Goal: Check status: Check status

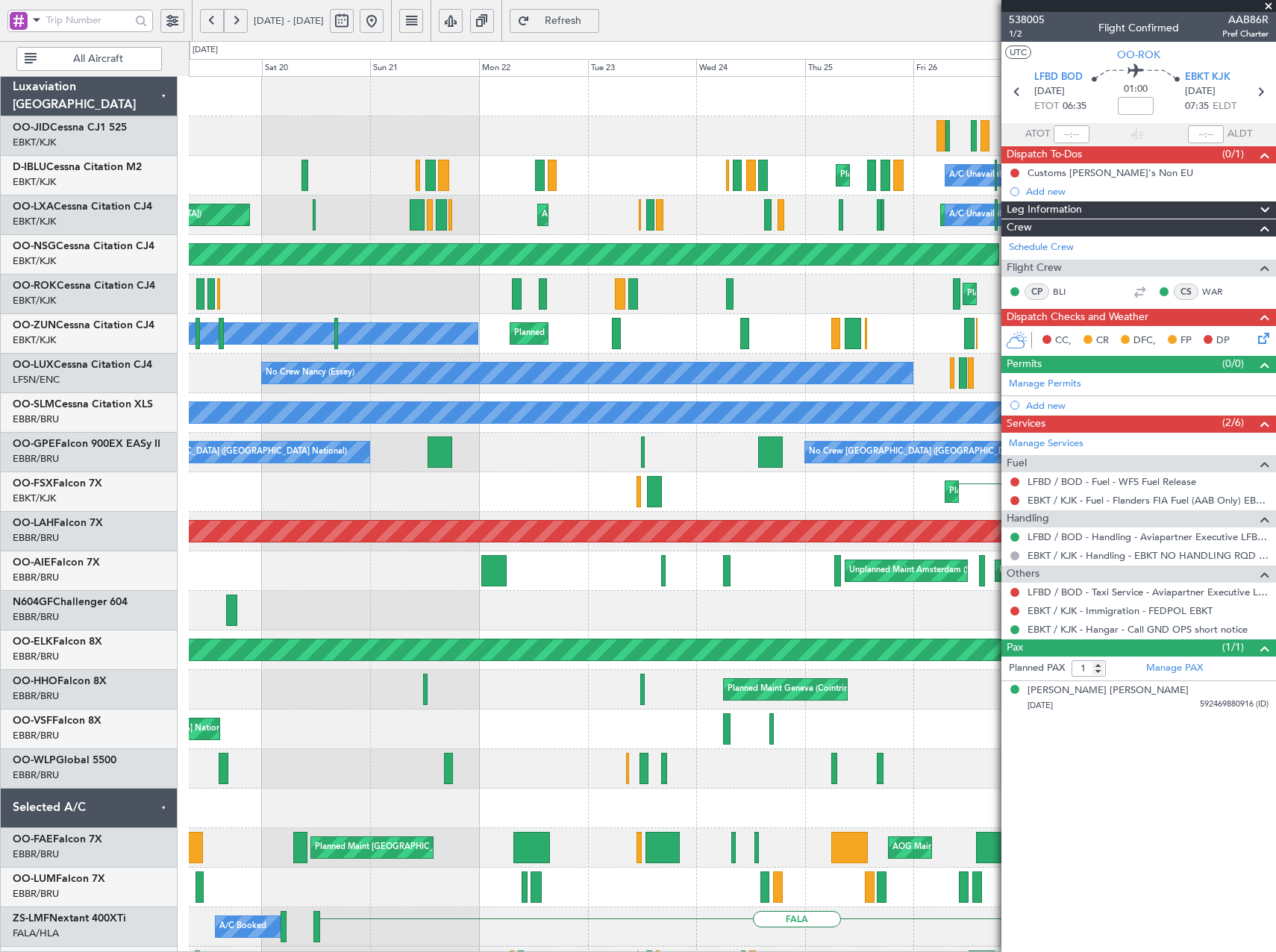
click at [384, 23] on button at bounding box center [371, 21] width 24 height 24
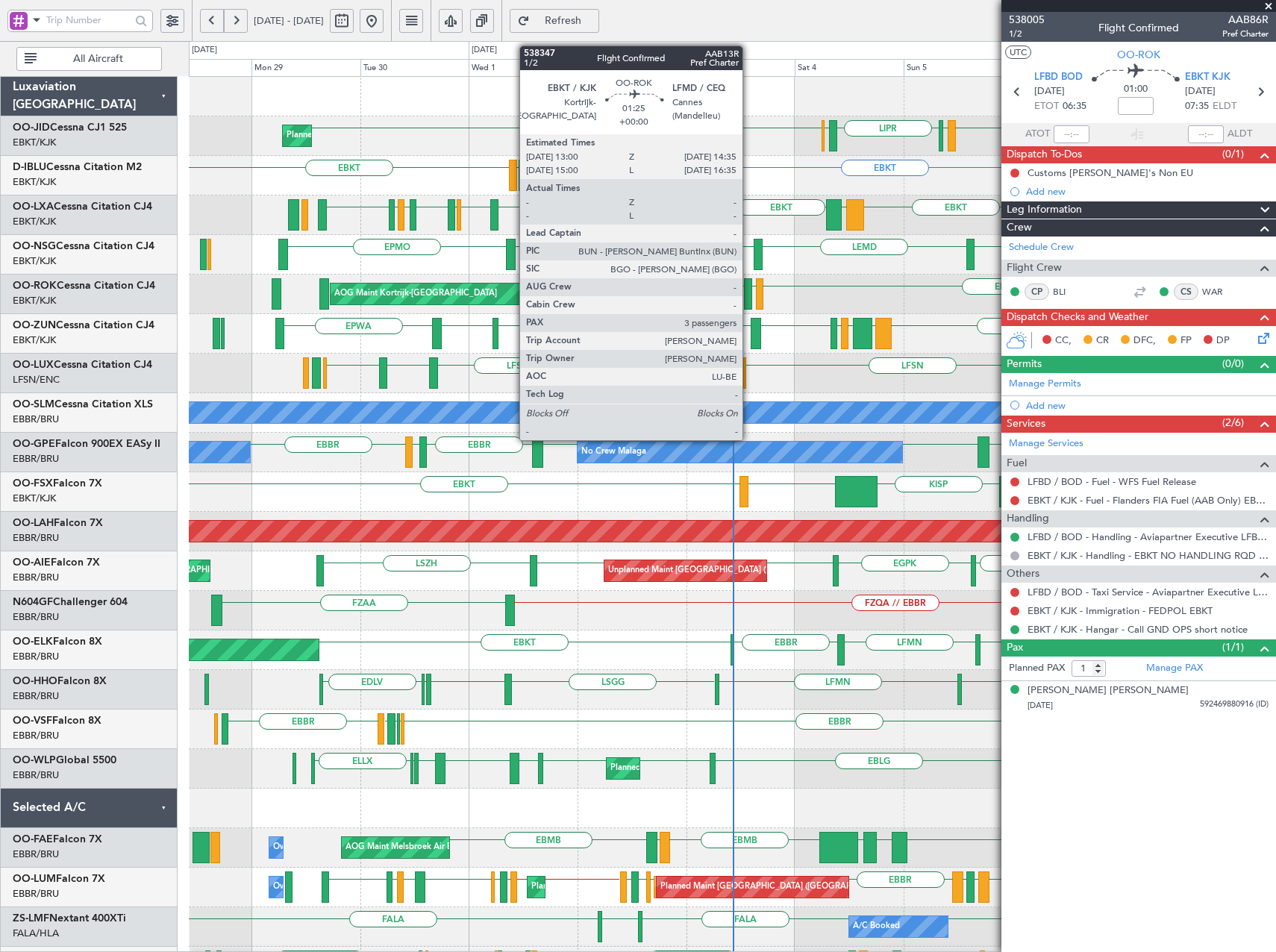
click at [749, 290] on div at bounding box center [748, 293] width 8 height 31
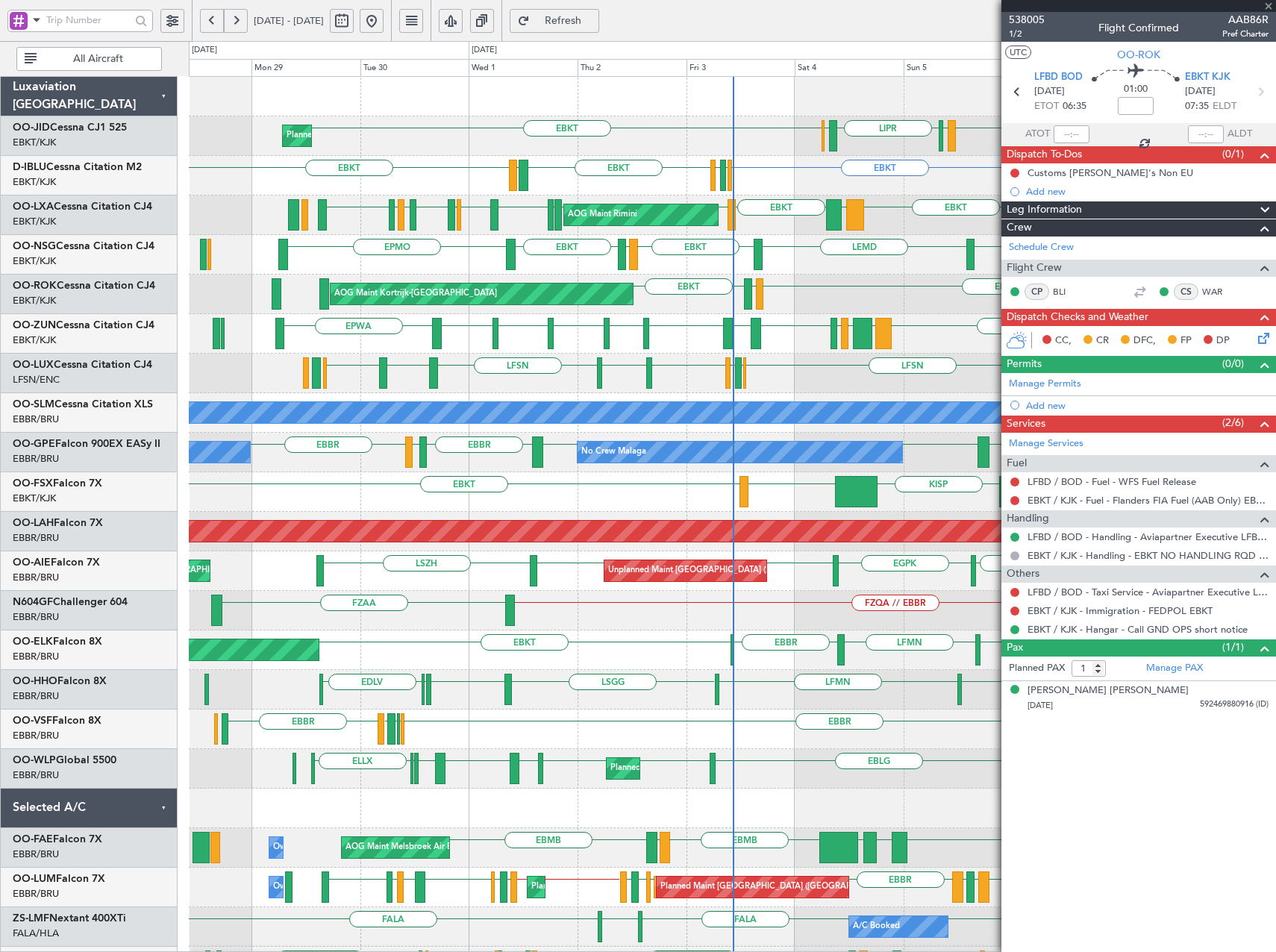
type input "3"
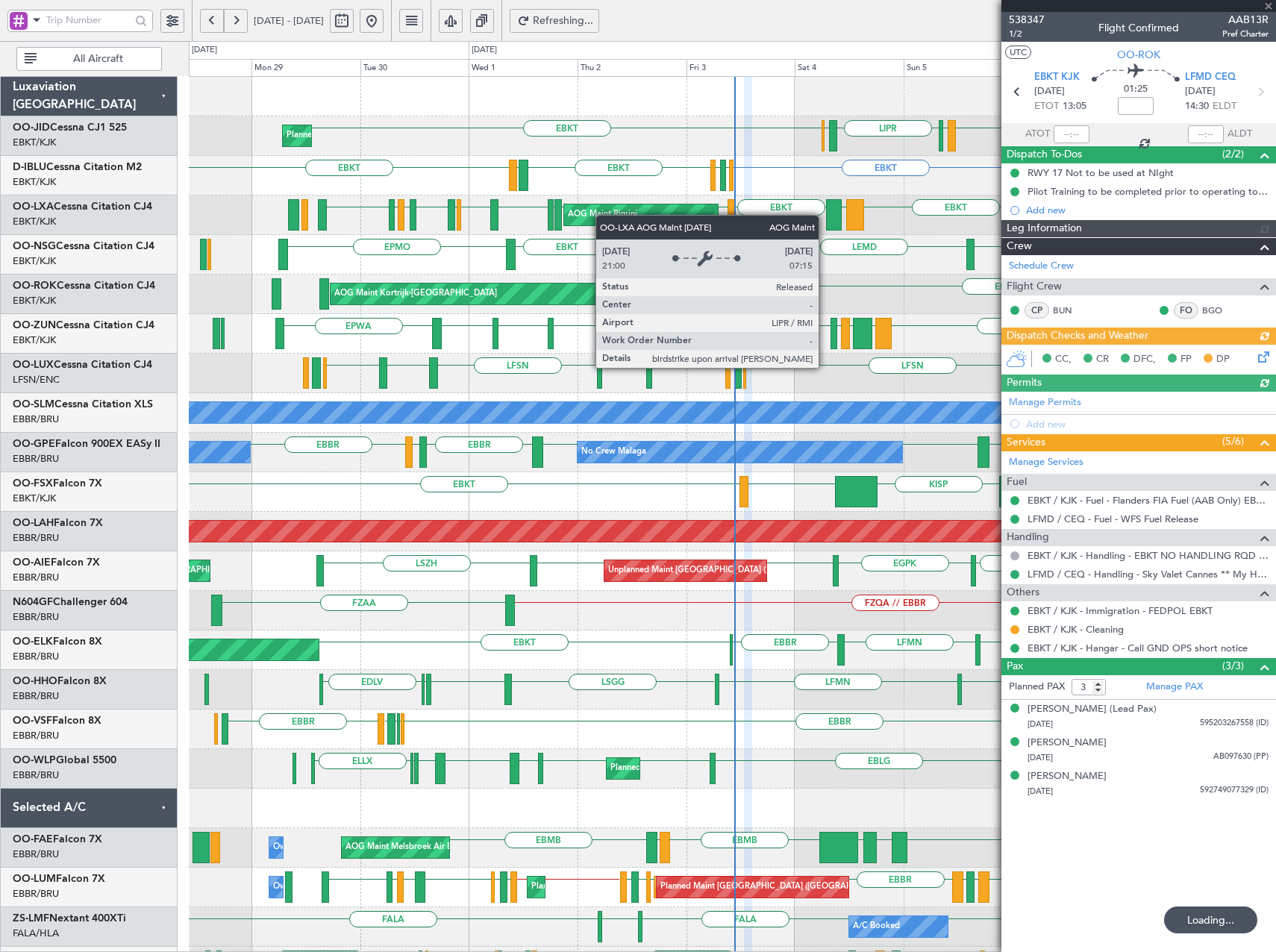
click at [603, 215] on div "Planned Maint Kortrijk-Wevelgem EBKT LIML LIPR LFPB EBKT EBKT EICK or EBKT LEMD…" at bounding box center [731, 571] width 1086 height 989
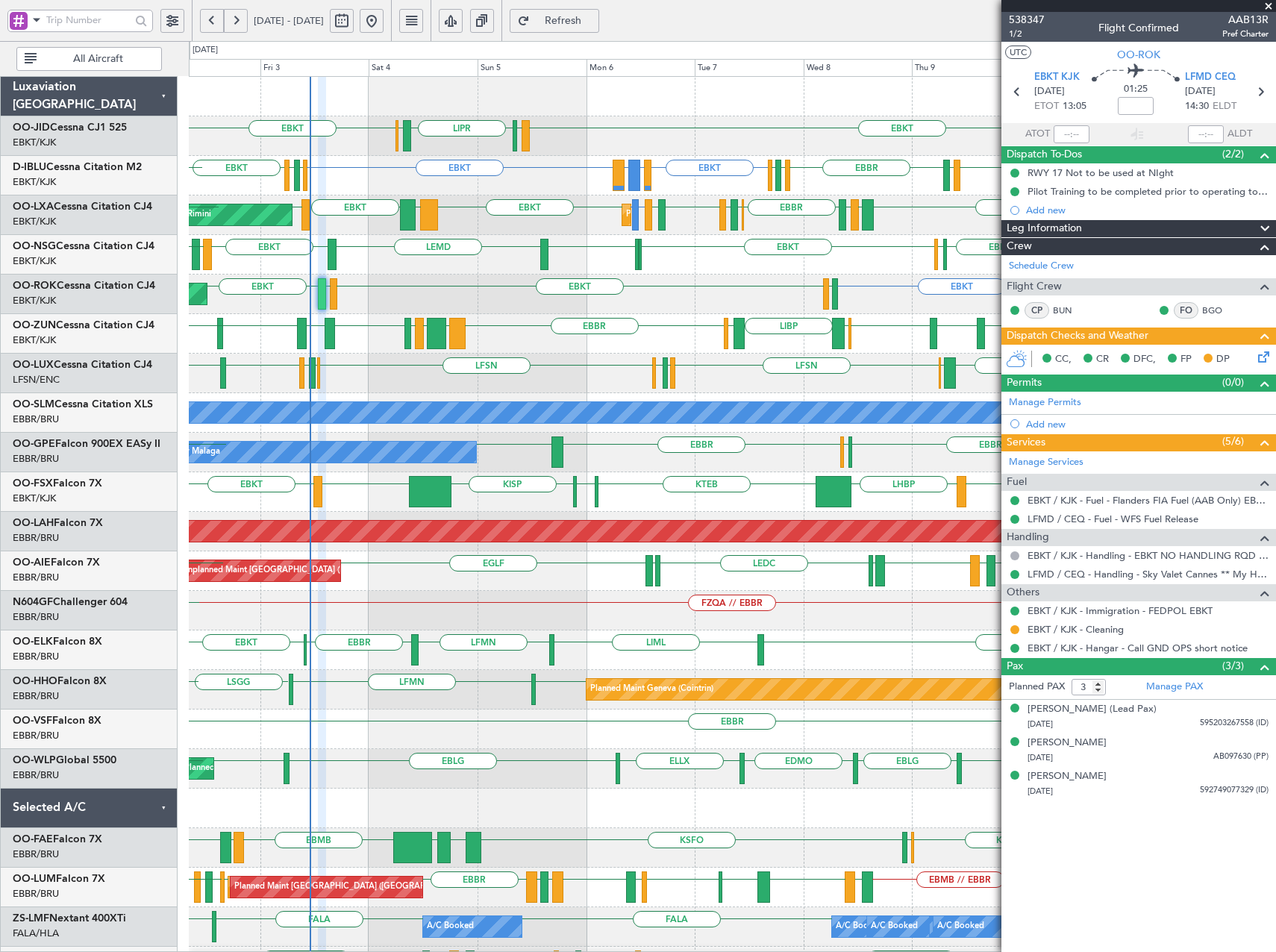
click at [680, 339] on div "LFSD EGWU EBKT LIMP EBKT EGGW LIBP EGGW EBBR GMMX EBBR LOWK EBKT ESSB EBKT LSZM…" at bounding box center [731, 334] width 1086 height 40
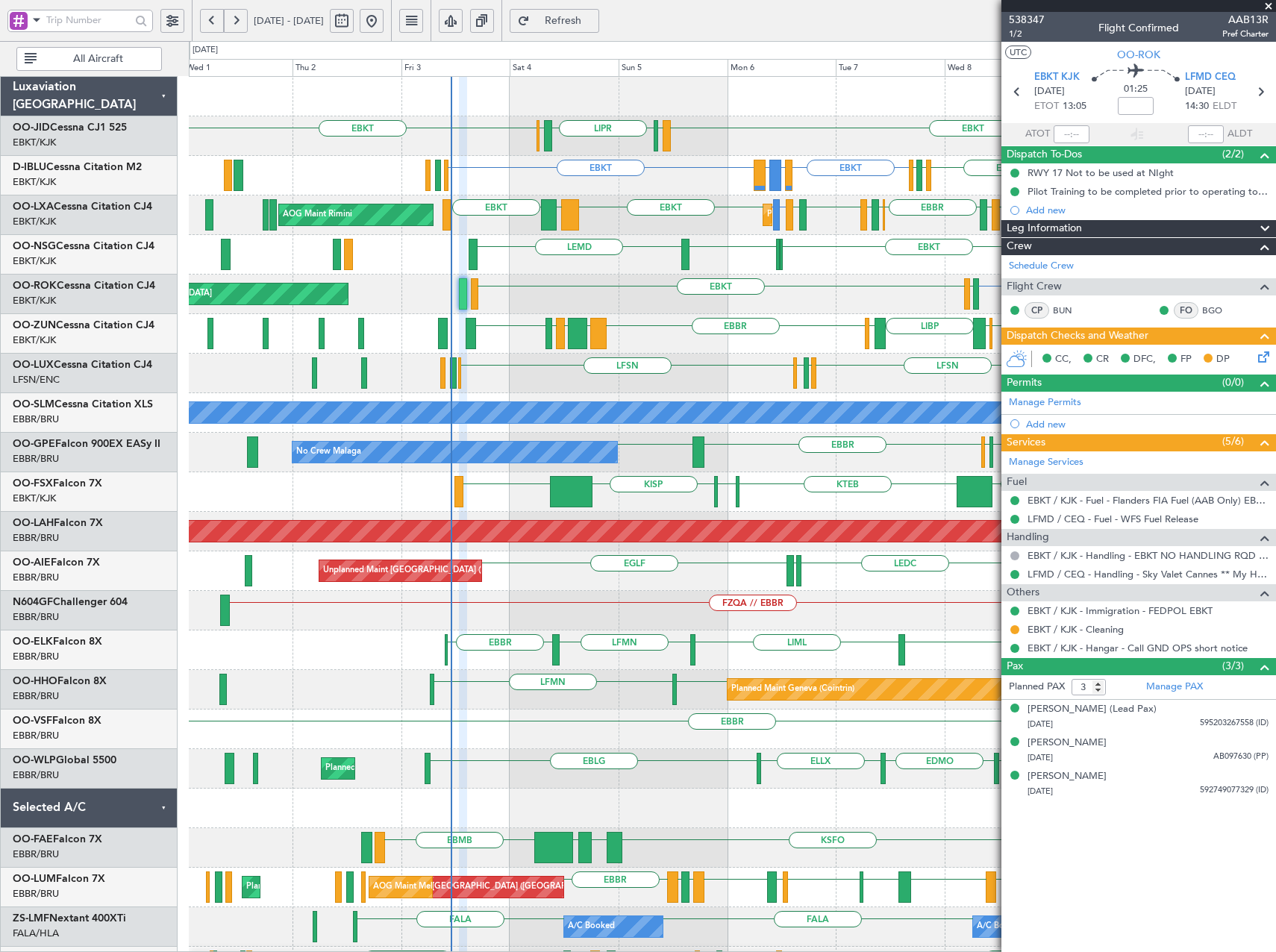
click at [702, 182] on div "EBKT EBKT LIML LIPR LFPB Planned Maint Kortrijk-Wevelgem EBKT EICK or EBKT LEMD…" at bounding box center [731, 571] width 1086 height 989
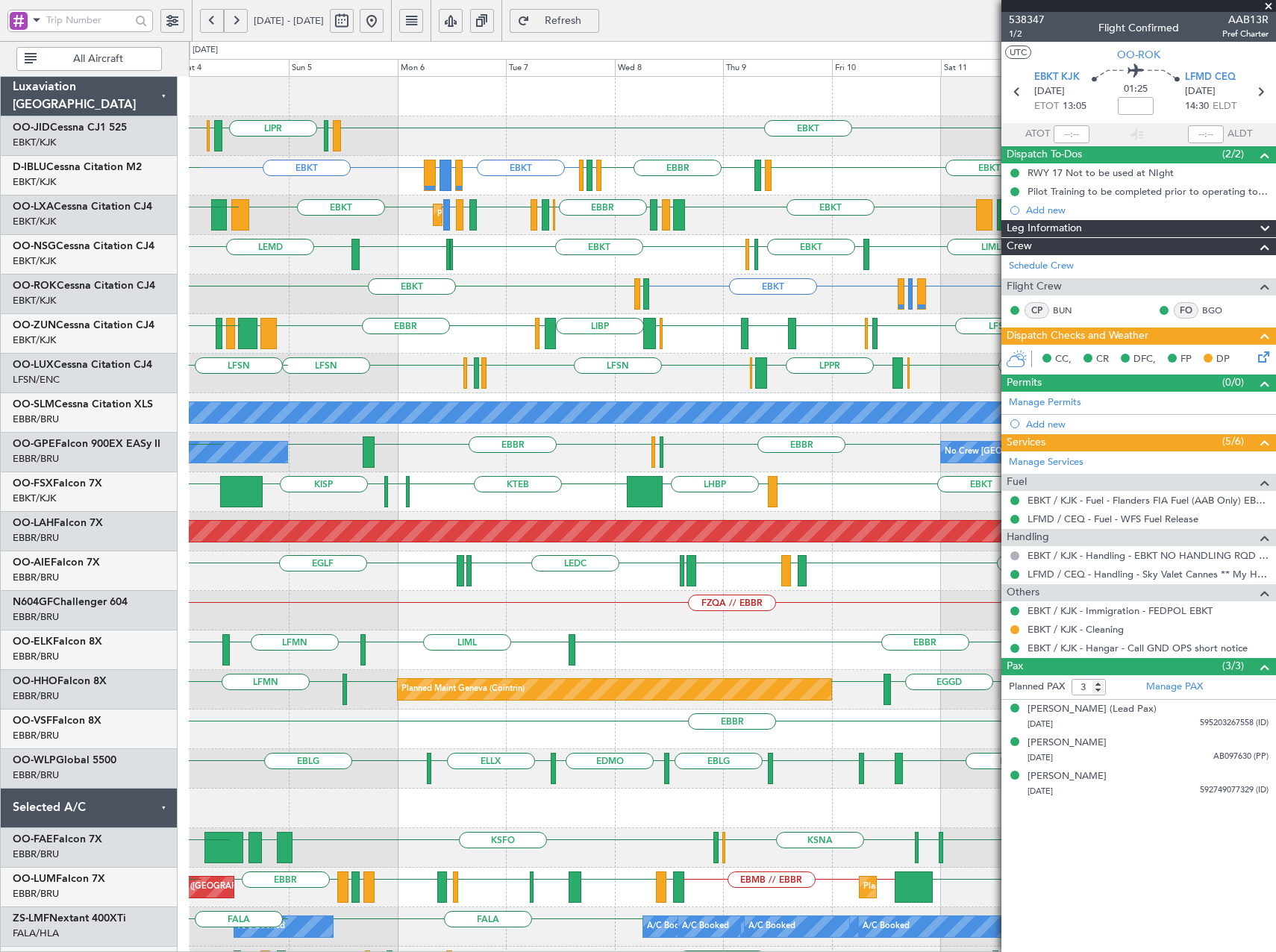
click at [582, 335] on div "EBKT EBKT LIML LIPR LFPB EBKT EICK or EBKT LEMD or EBKT EBKT EBKT LSGS EBBR EGG…" at bounding box center [731, 571] width 1086 height 989
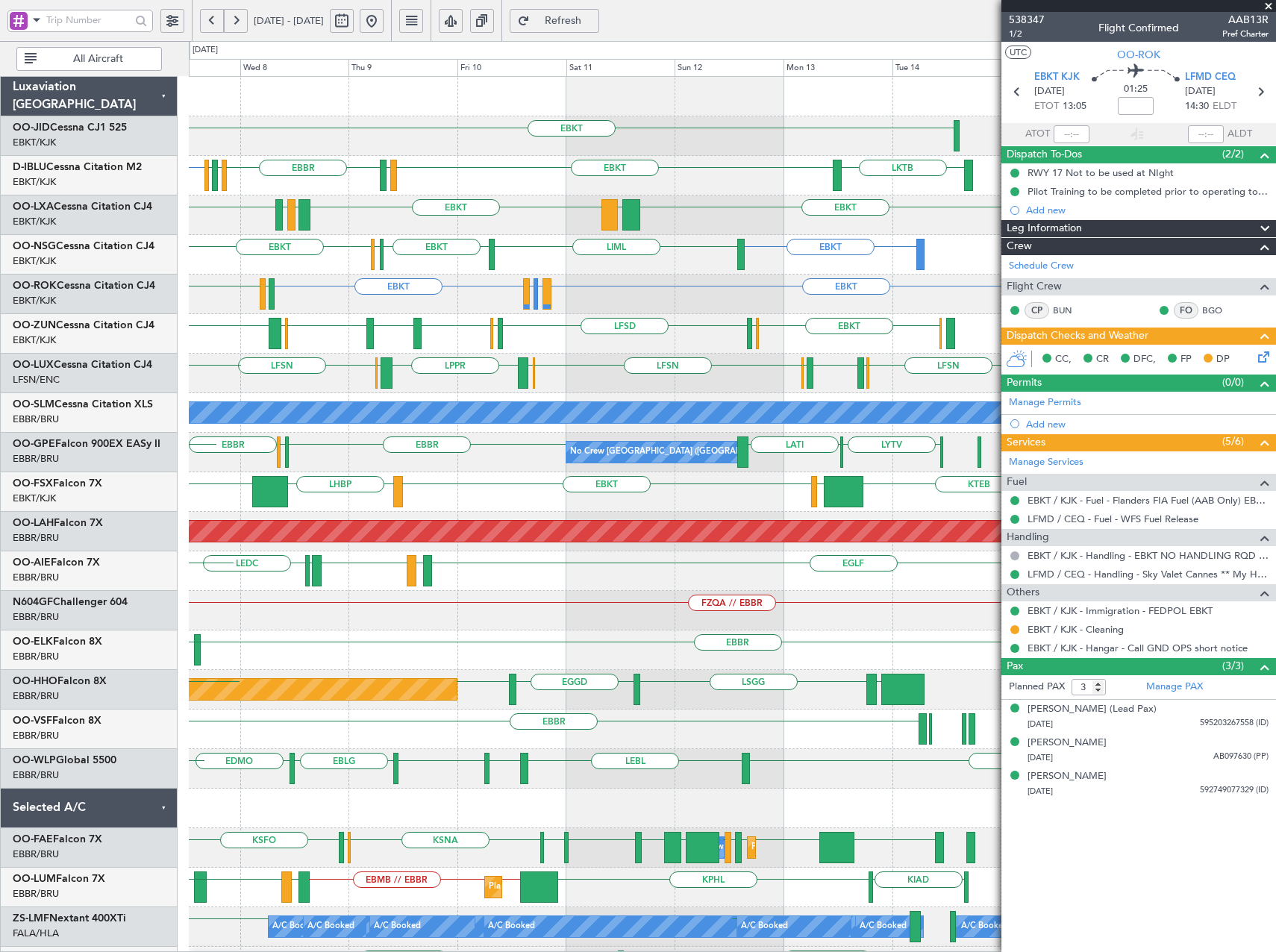
click at [417, 235] on div "EBKT LIML LIPR EBKT EBKT LSGS EBBR EGGW EDDK LKTB No Crew Kortrijk-Wevelgem EIC…" at bounding box center [731, 571] width 1086 height 989
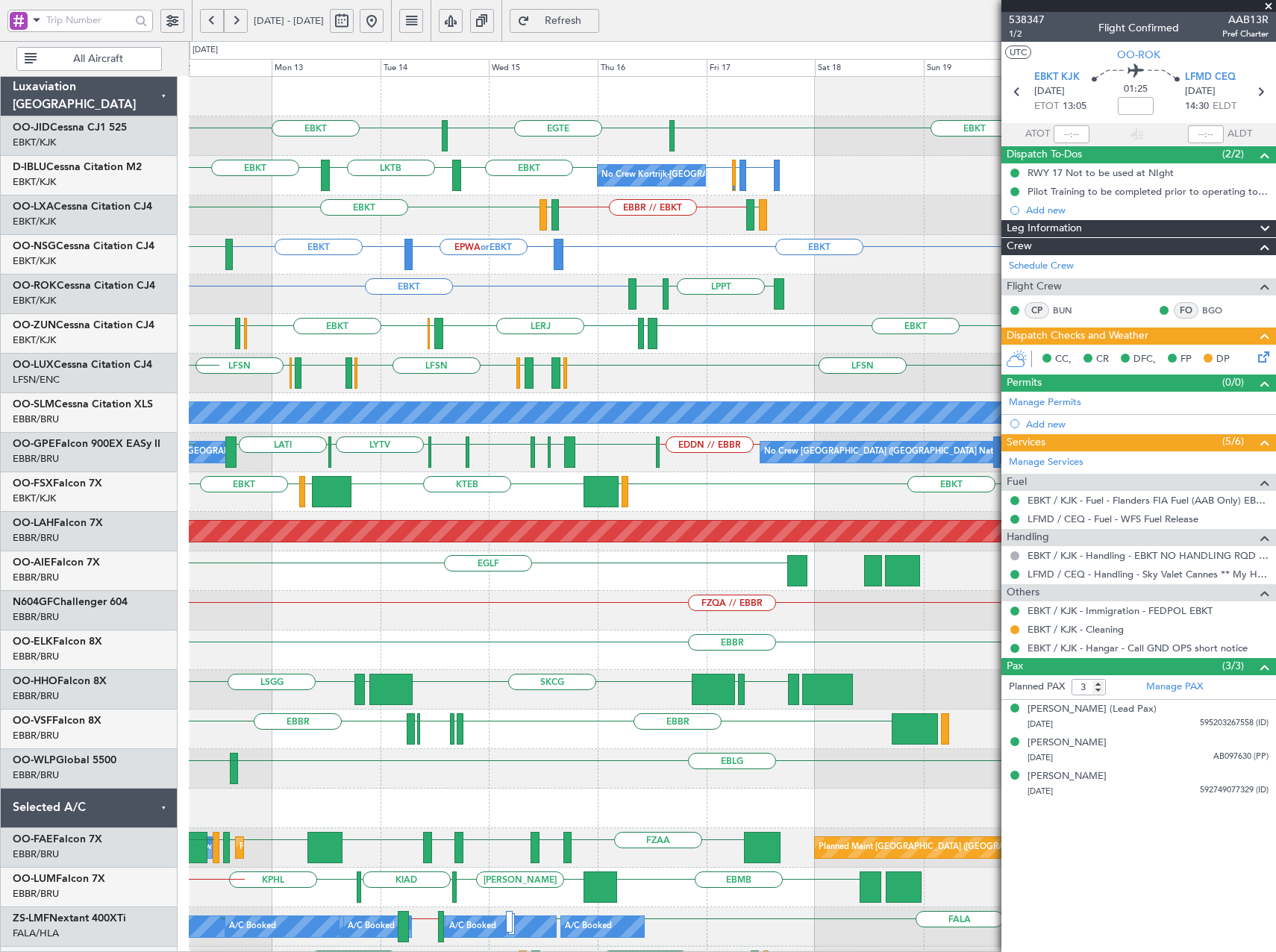
click at [446, 211] on div "LFMD EBBR // EBKT LFTH EBKT LGPA EBKT" at bounding box center [731, 215] width 1086 height 40
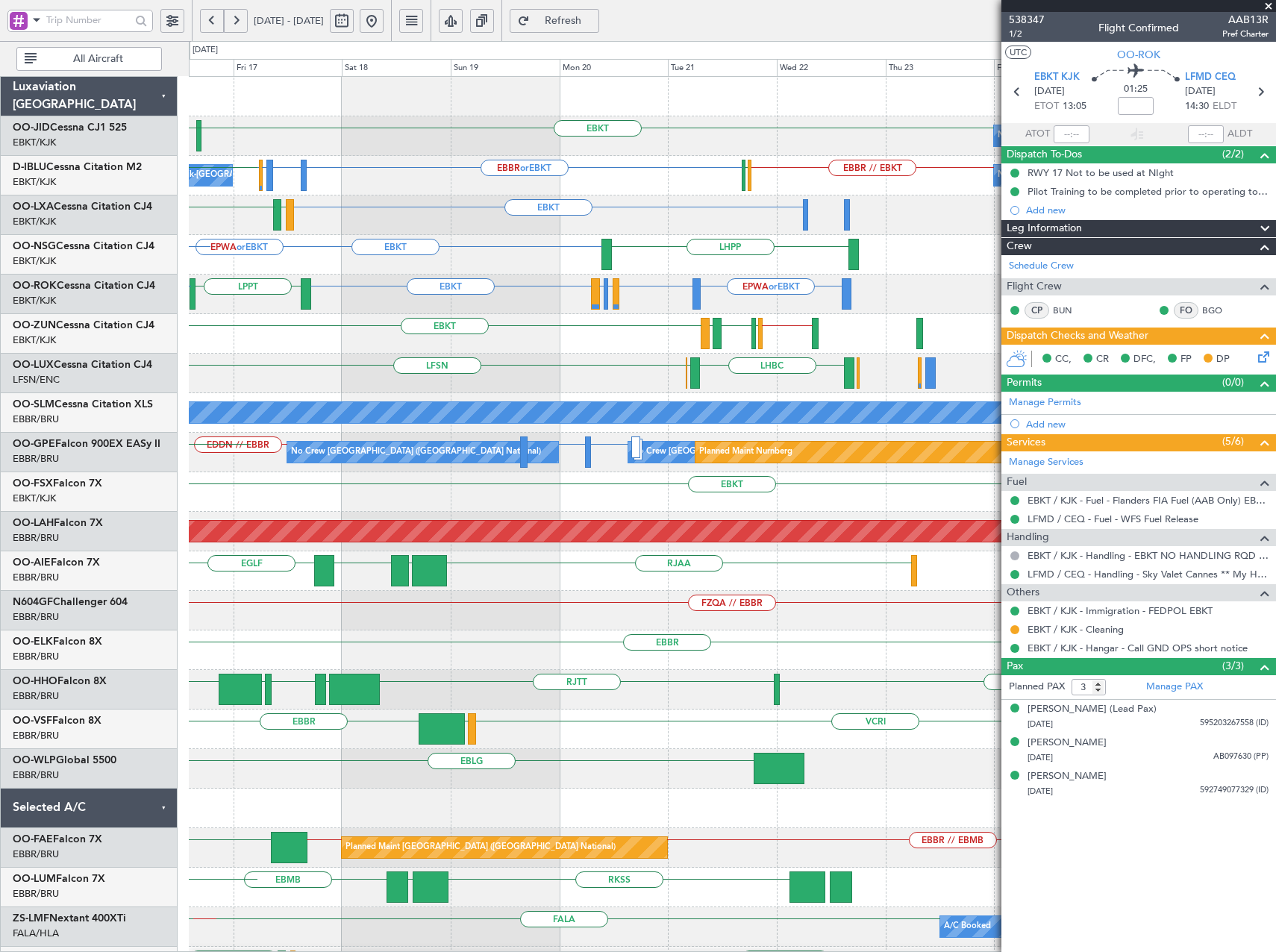
click at [417, 204] on div "EBKT LFMD EBBR // EBKT LFTH EBKT" at bounding box center [731, 215] width 1086 height 40
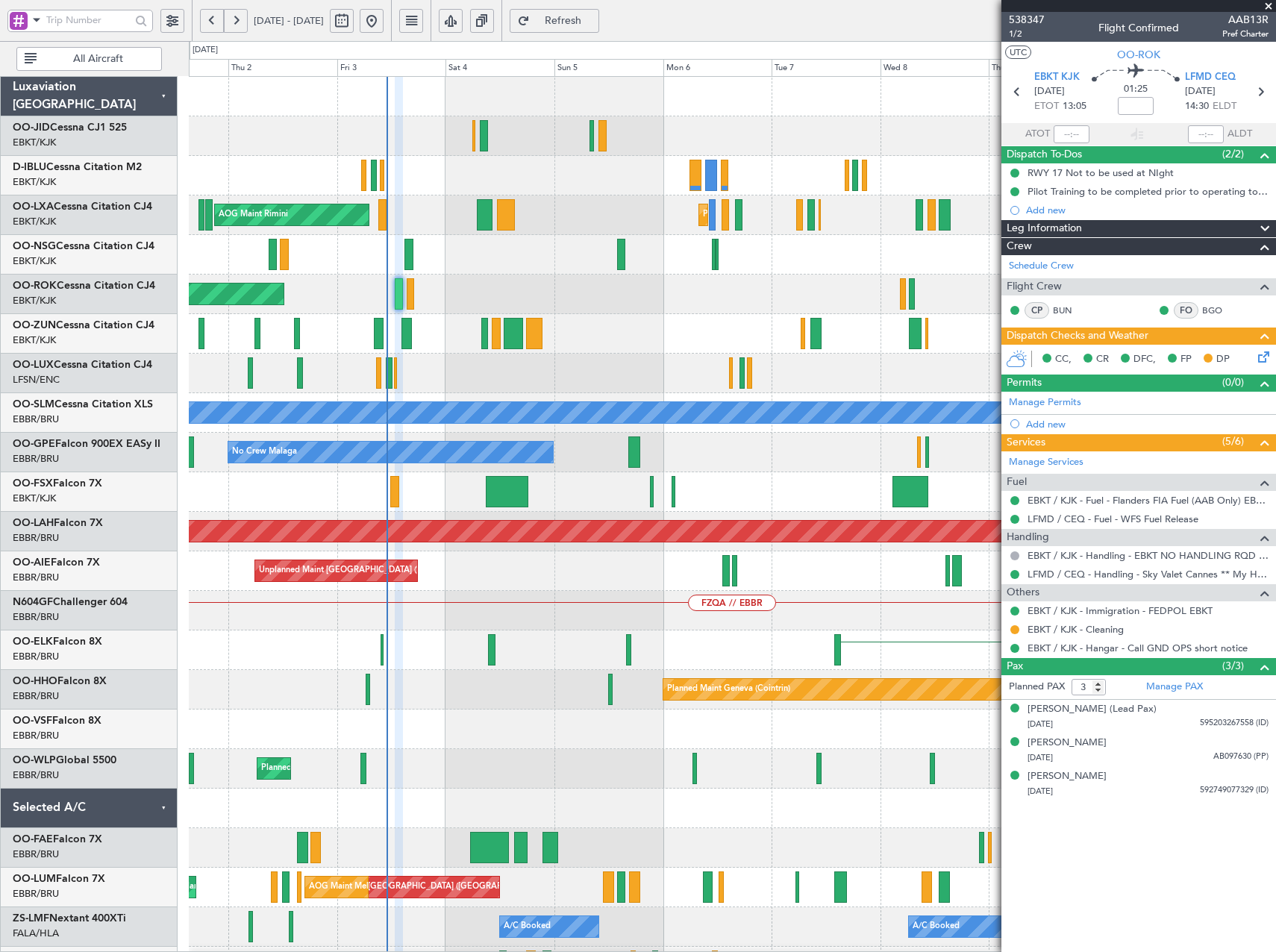
click at [1275, 459] on html "16 Oct 2025 - 26 Oct 2025 Refresh Quick Links All Aircraft Planned Maint Kortri…" at bounding box center [638, 476] width 1276 height 952
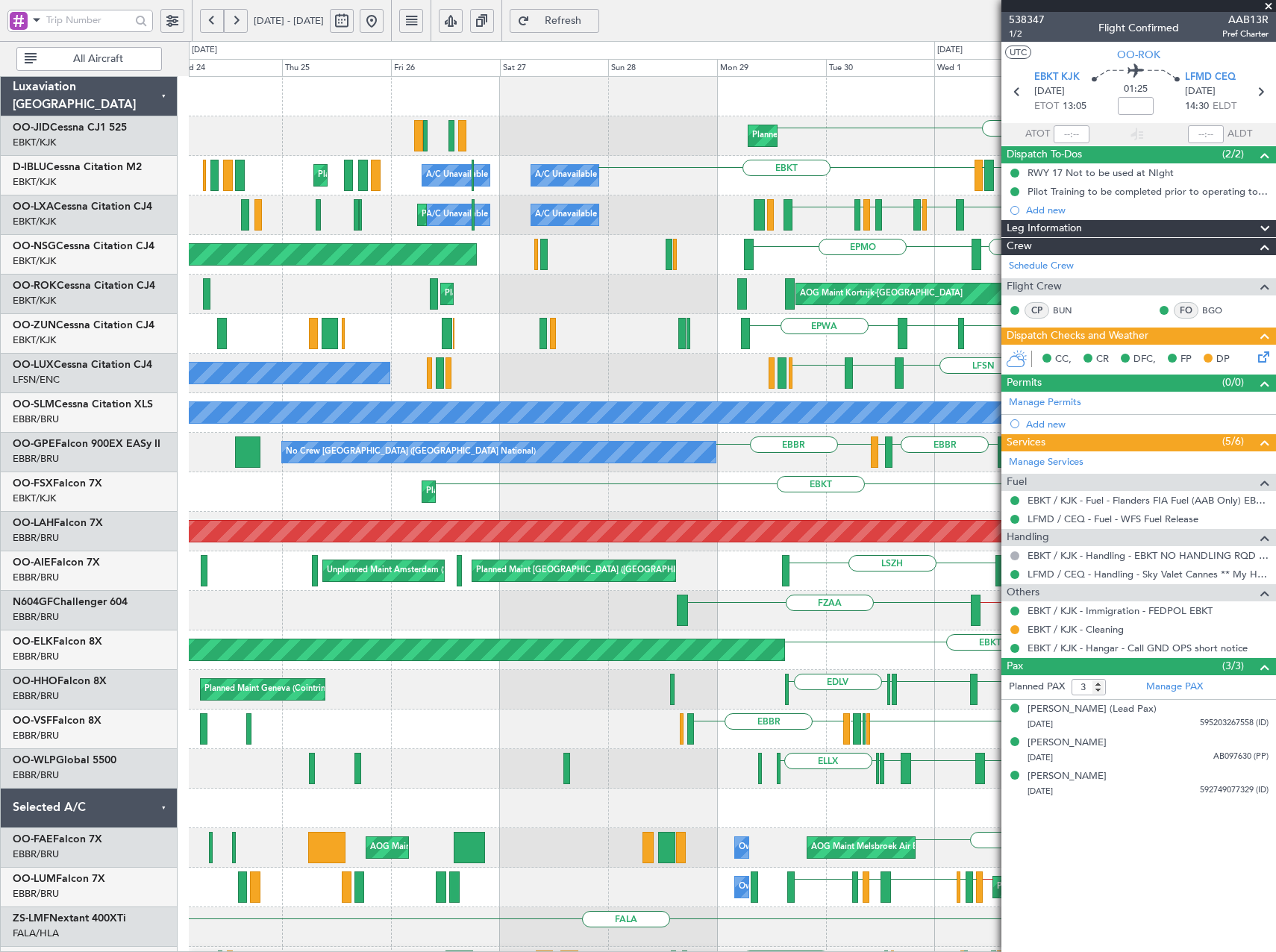
click at [574, 211] on div "EBKT Planned Maint Kortrijk-Wevelgem LFPB LIPR LIML EBKT EBKT EBKT EDDK EGGW EB…" at bounding box center [731, 571] width 1086 height 989
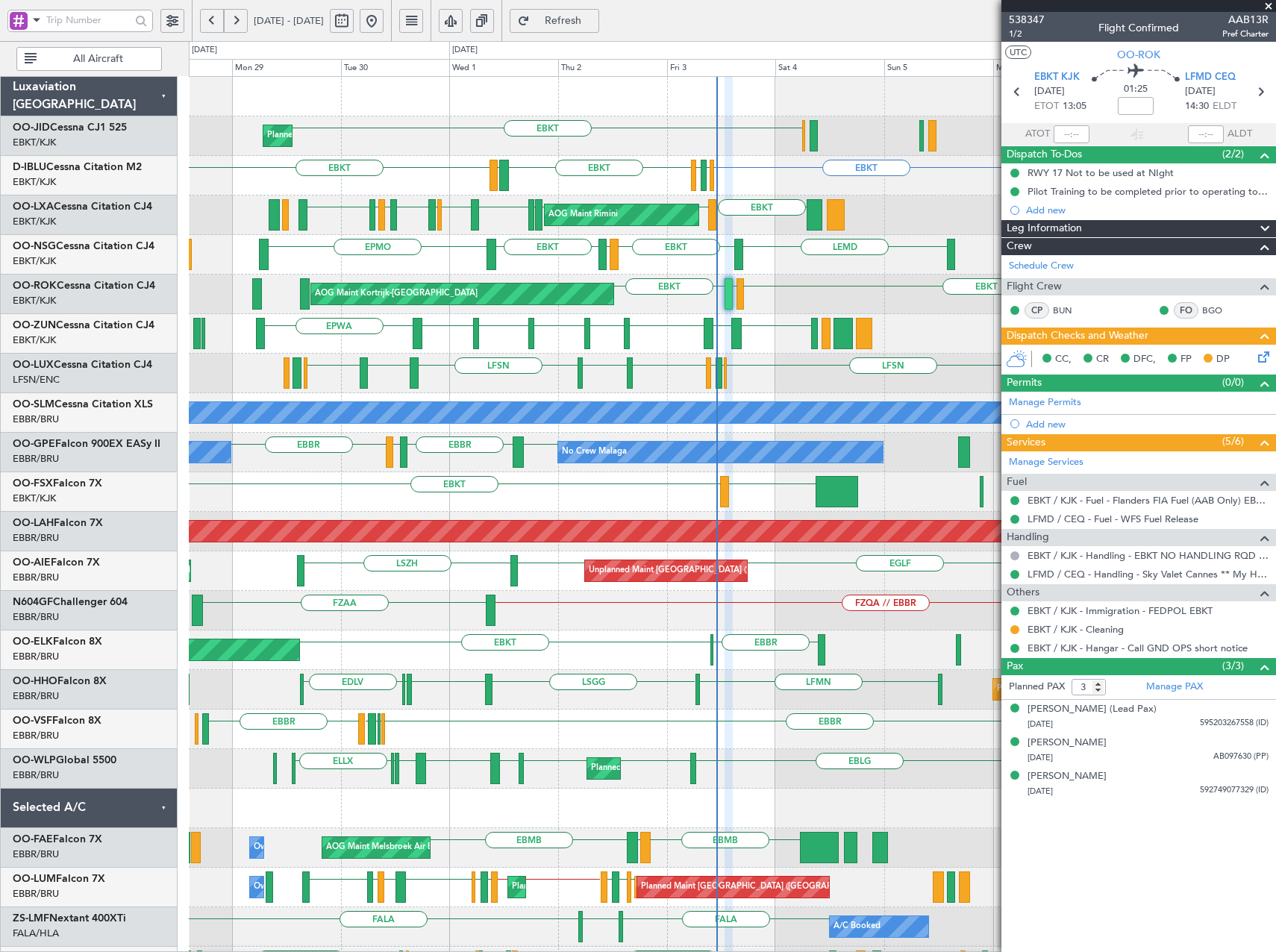
click at [273, 328] on div "EBKT Planned Maint Kortrijk-Wevelgem EBKT EBKT EDDK EGGW EBKT LFTH A/C Unavaila…" at bounding box center [731, 610] width 1086 height 1068
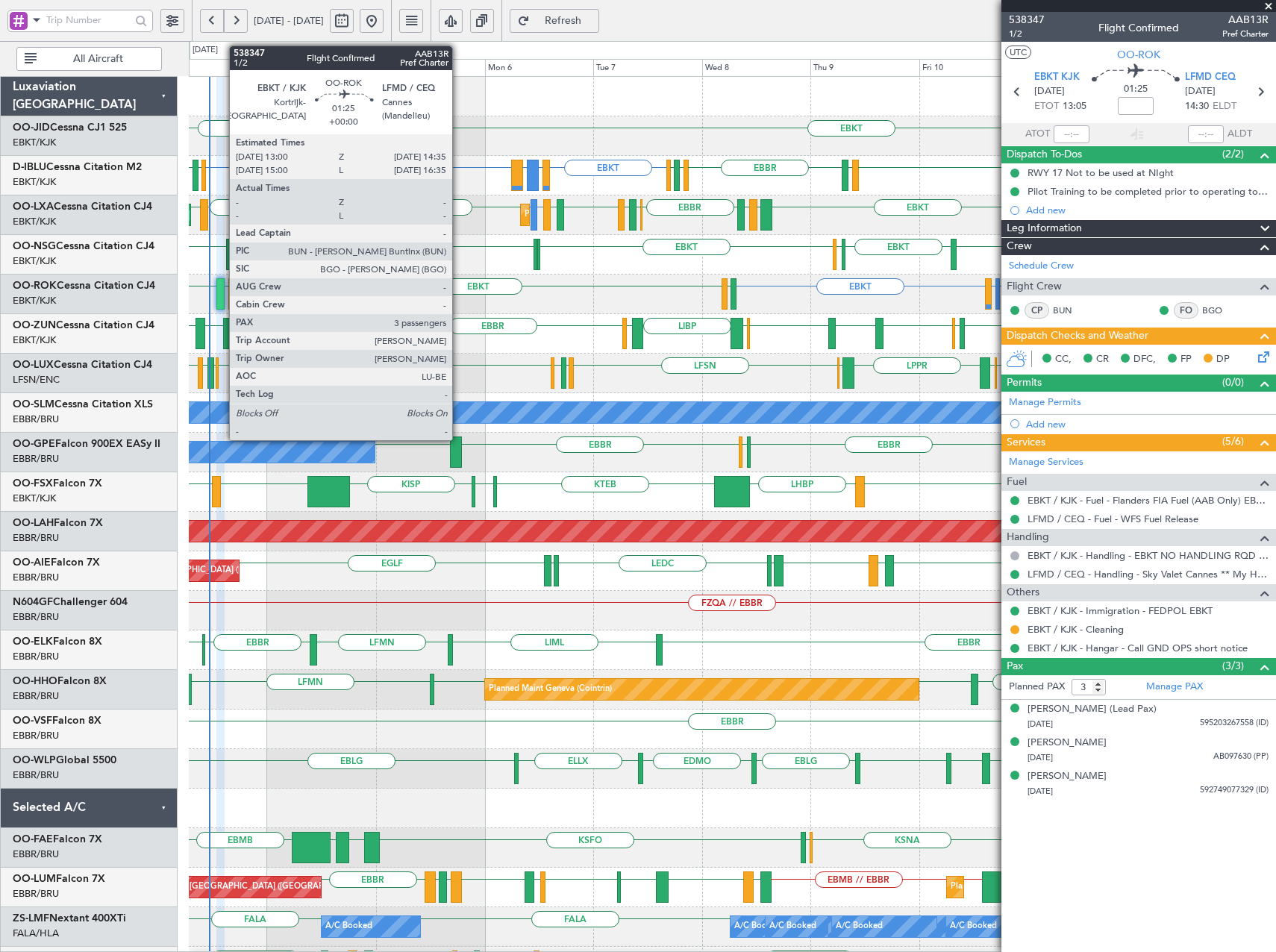
click at [221, 281] on div at bounding box center [221, 293] width 8 height 31
click at [219, 293] on div at bounding box center [221, 293] width 8 height 31
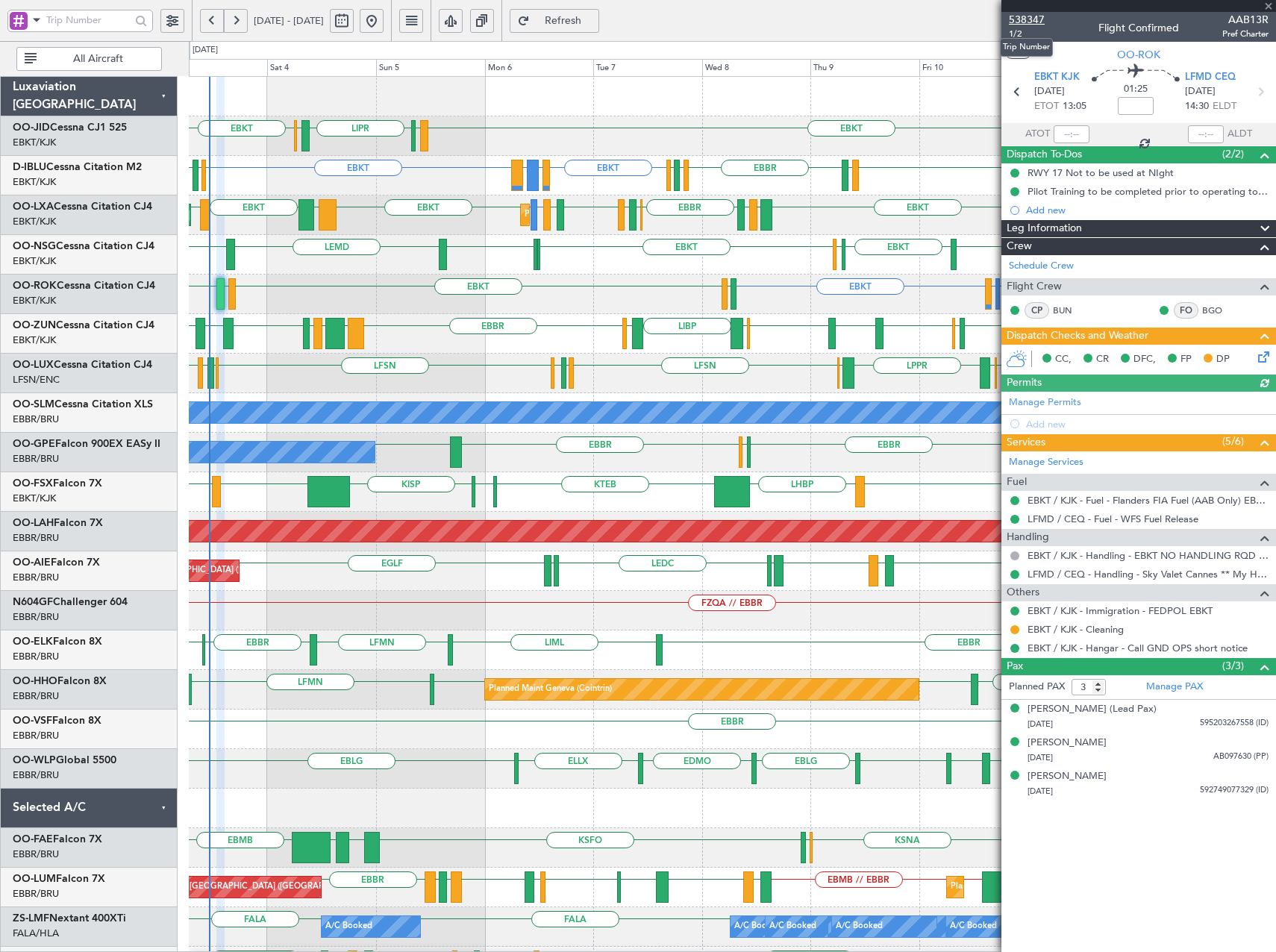
click at [1038, 15] on span "538347" at bounding box center [1026, 20] width 36 height 15
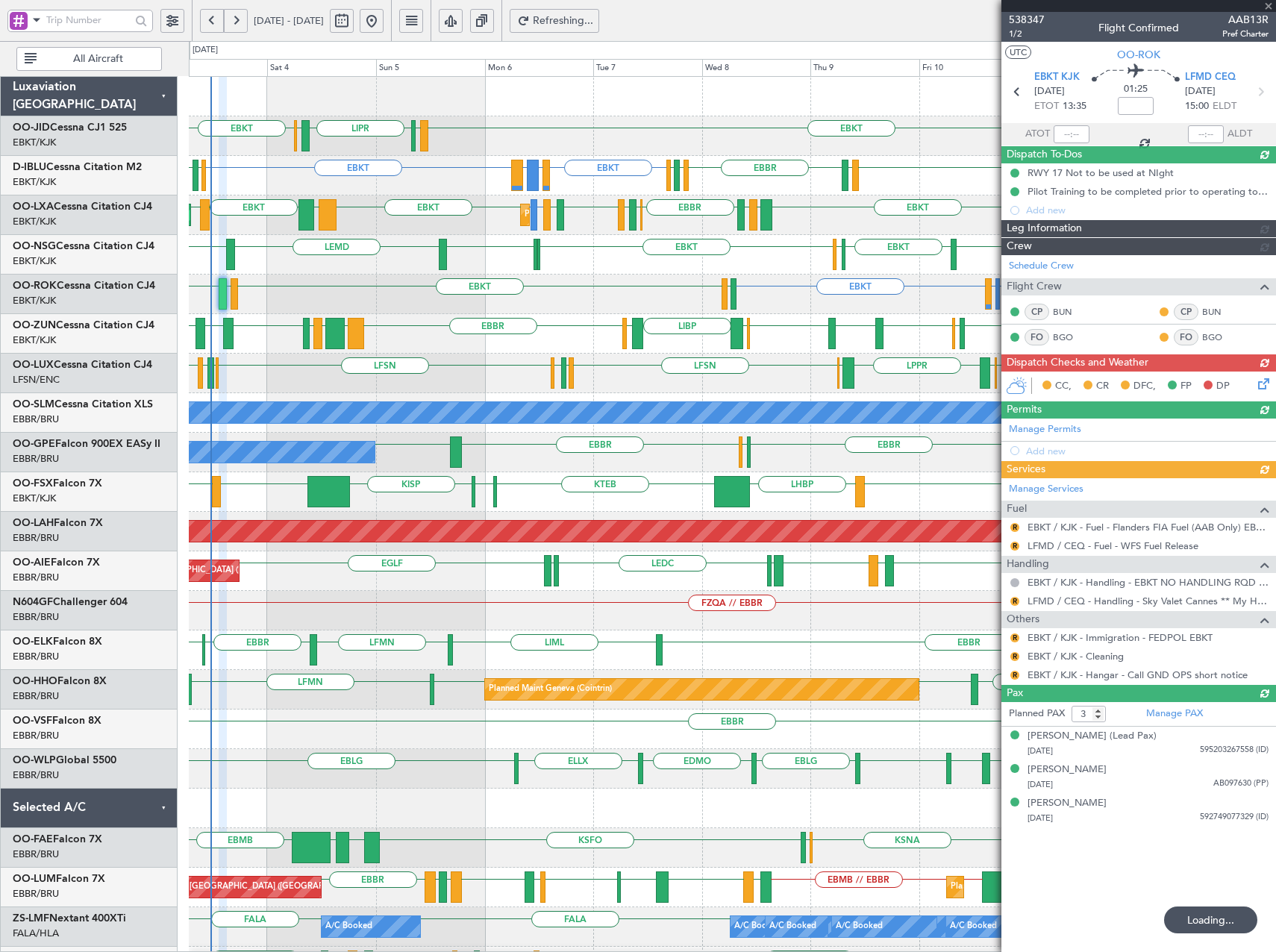
click at [651, 252] on div "EBKT EBKT LIML LIPR LFPB EBKT [PERSON_NAME] or EBKT LEMD or EBKT EBKT EBKT LSGS…" at bounding box center [731, 571] width 1086 height 989
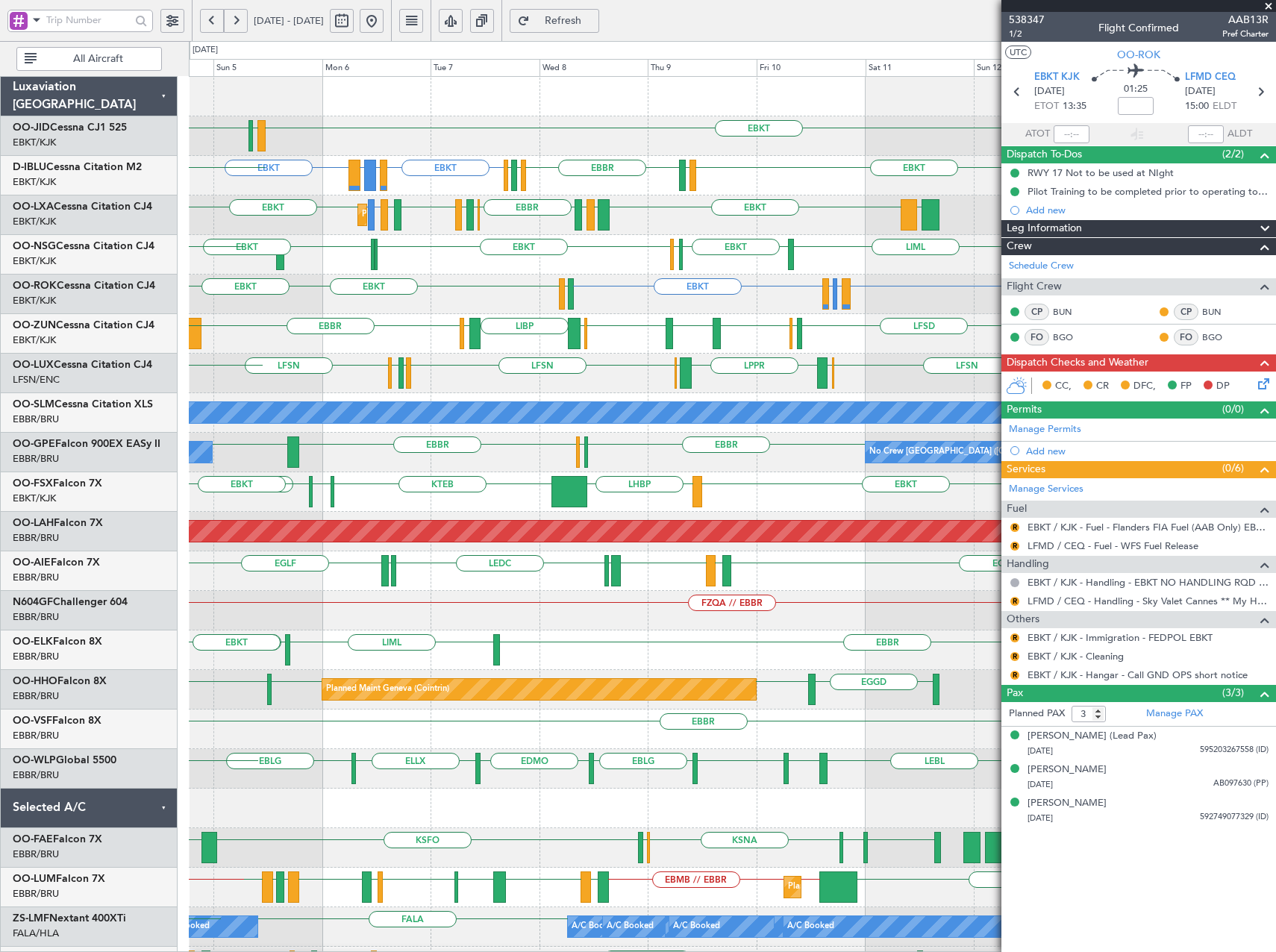
click at [504, 246] on div "LIPR EBKT LIML LFPB EBKT EBKT EBKT [PERSON_NAME] or EBKT LEMD or EBKT EBKT LSGS…" at bounding box center [731, 571] width 1086 height 989
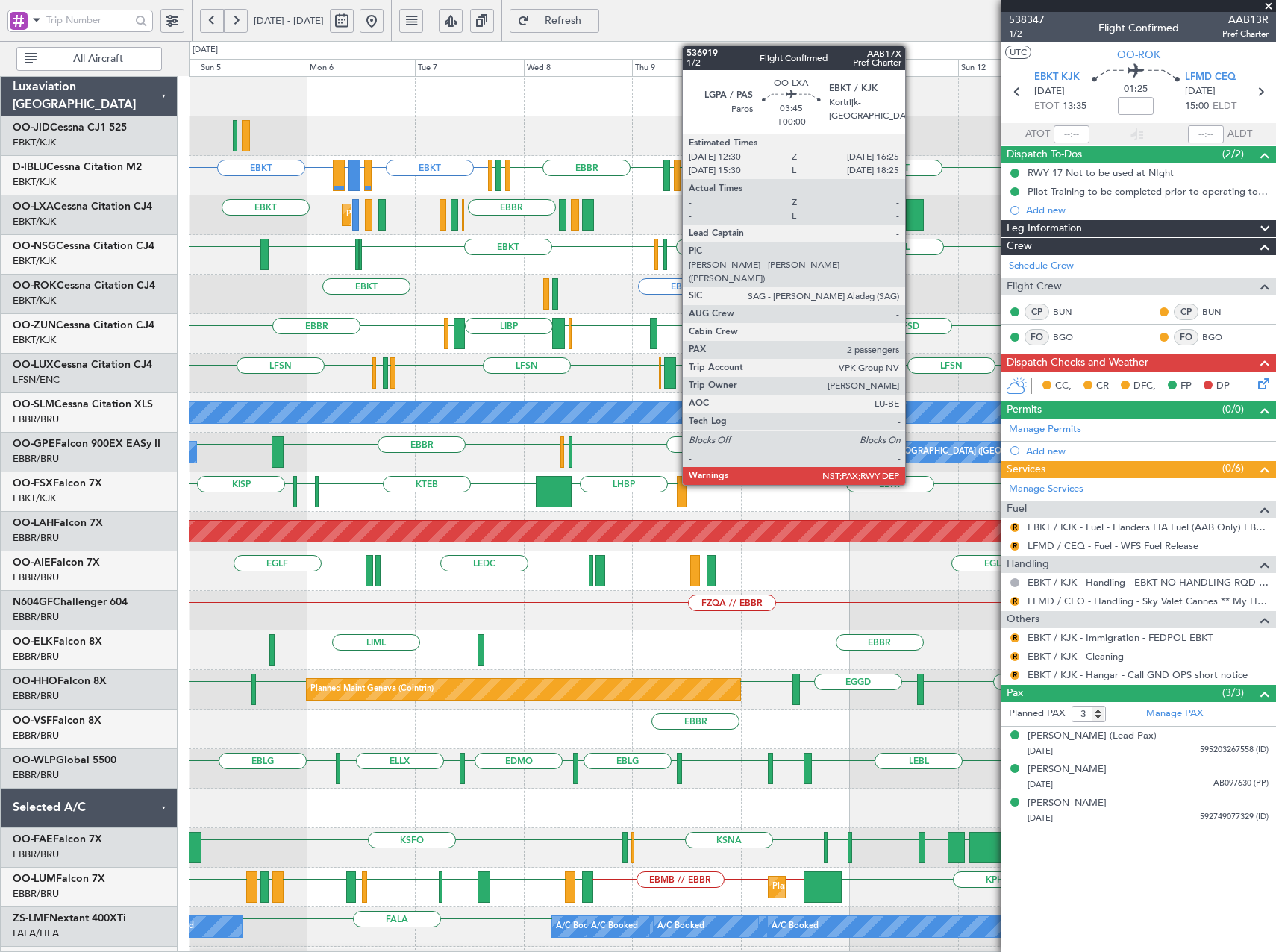
click at [911, 206] on div at bounding box center [914, 214] width 18 height 31
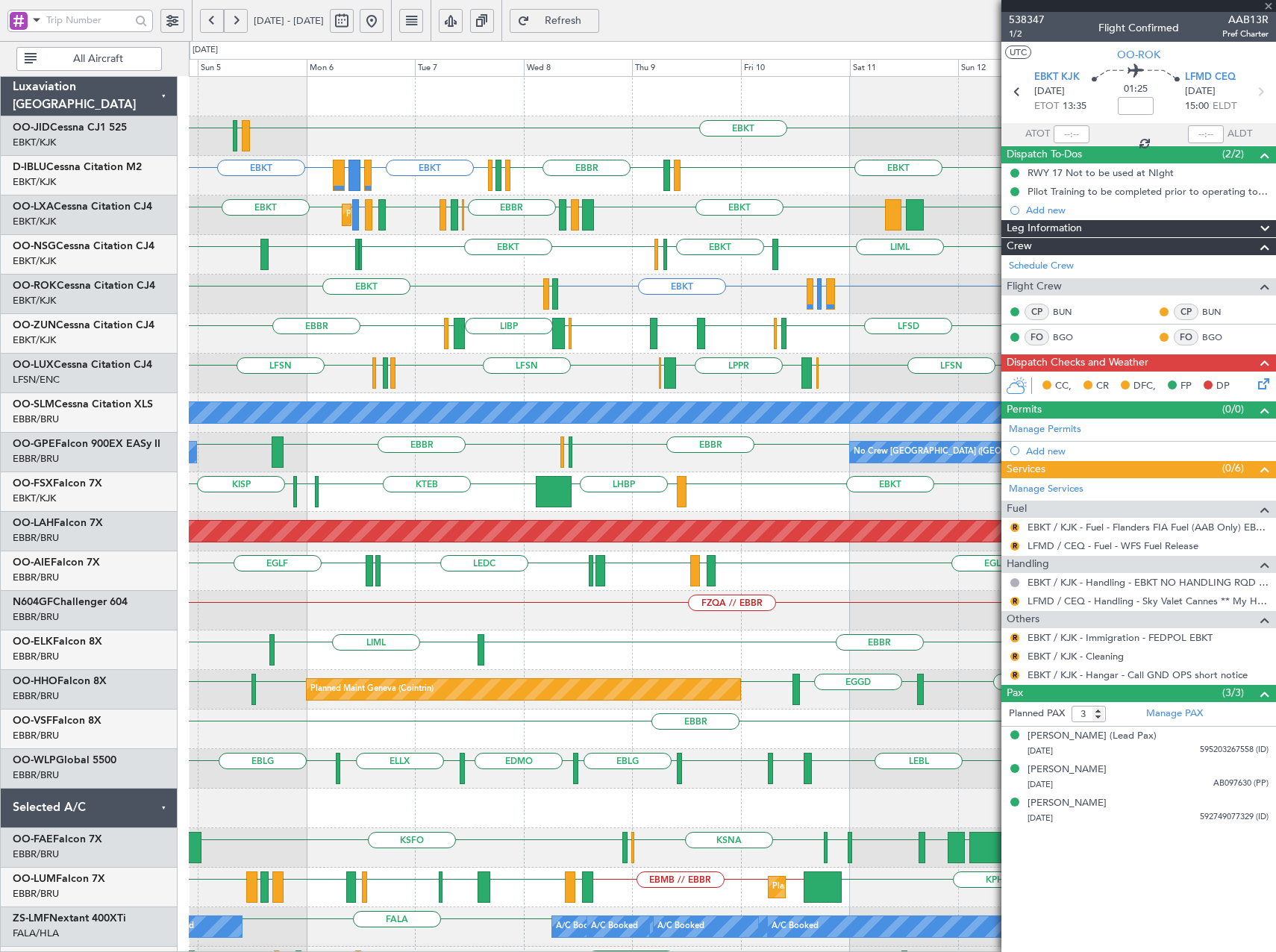
type input "2"
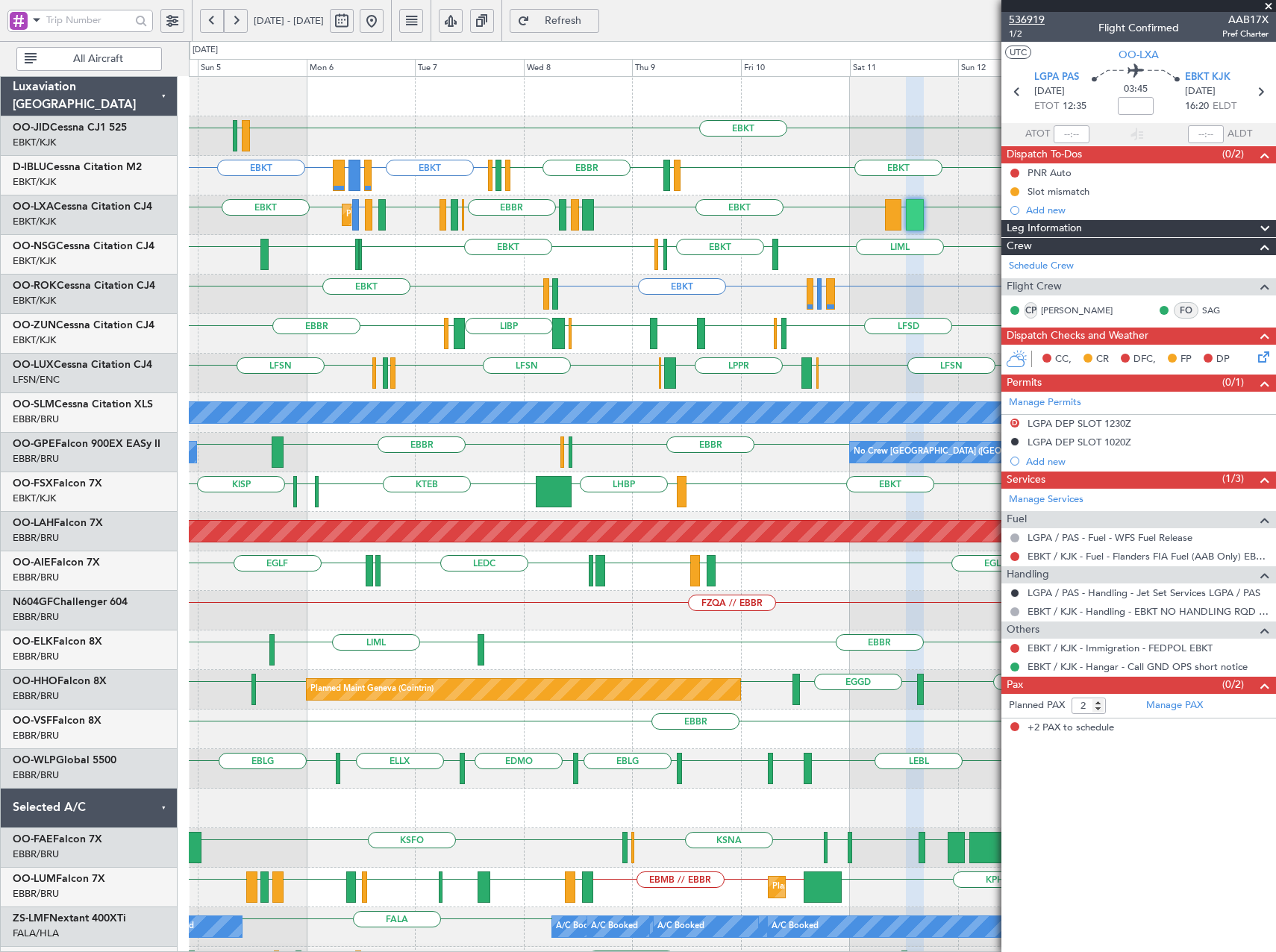
click at [1030, 21] on span "536919" at bounding box center [1026, 20] width 36 height 15
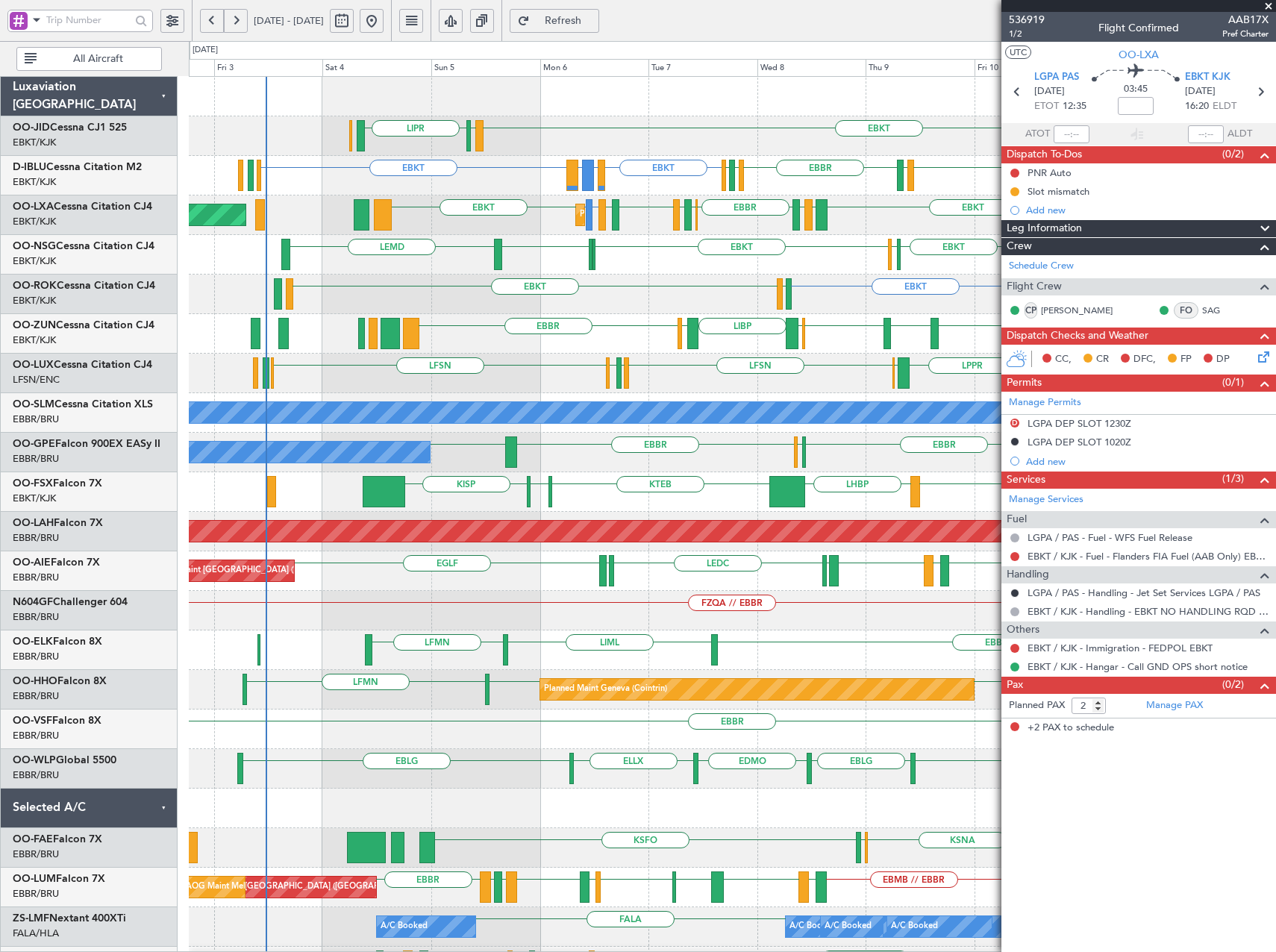
click at [627, 352] on div "LIPR EBKT LIML [GEOGRAPHIC_DATA] EBKT EBKT [PERSON_NAME] or EBKT LEMD or EBKT E…" at bounding box center [731, 571] width 1086 height 989
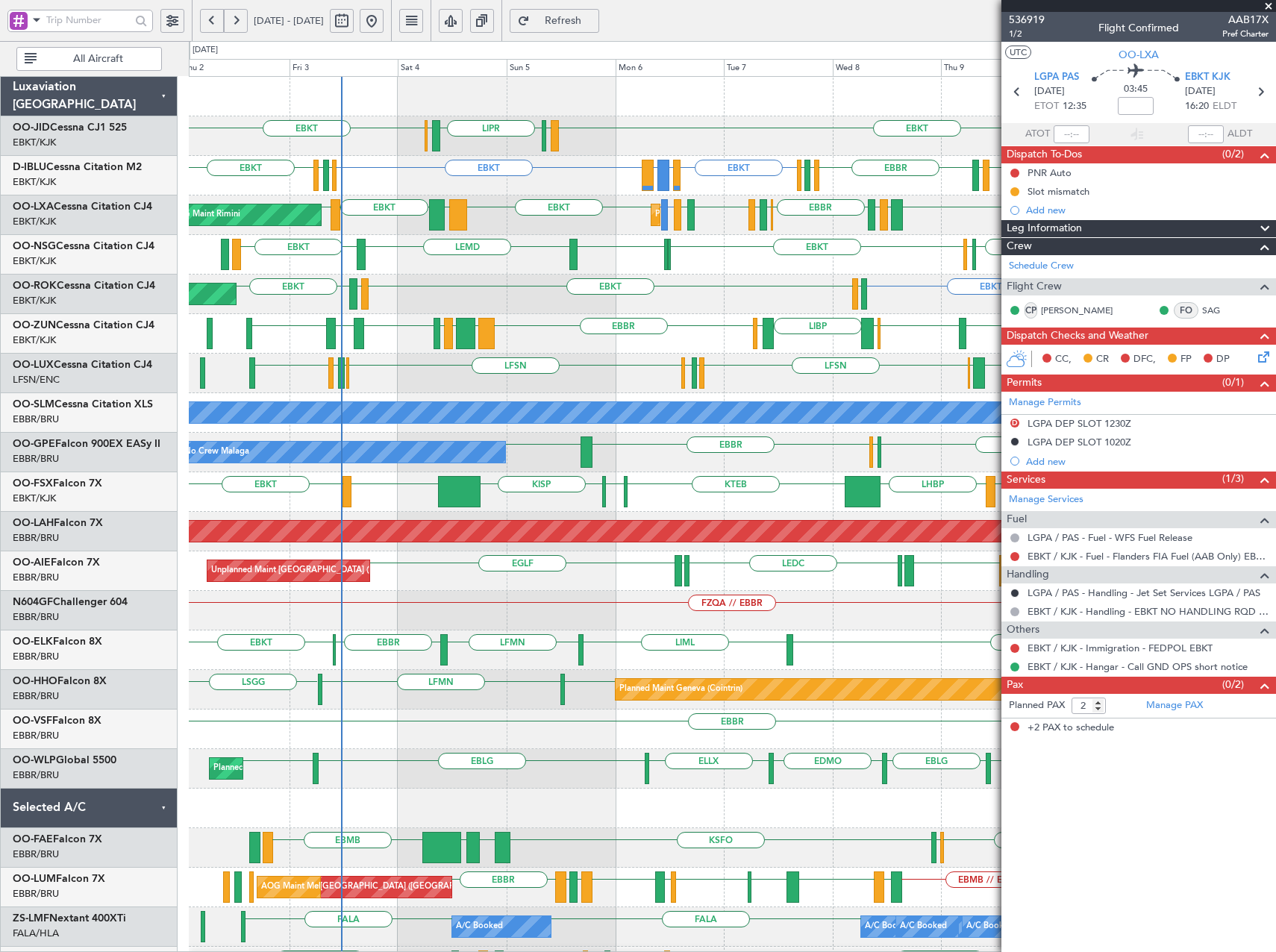
click at [917, 469] on div "EBKT LIML LIPR LFPB EBKT EBKT EBKT [PERSON_NAME] or EBKT LEMD or EBKT EBKT LSGS…" at bounding box center [731, 571] width 1086 height 989
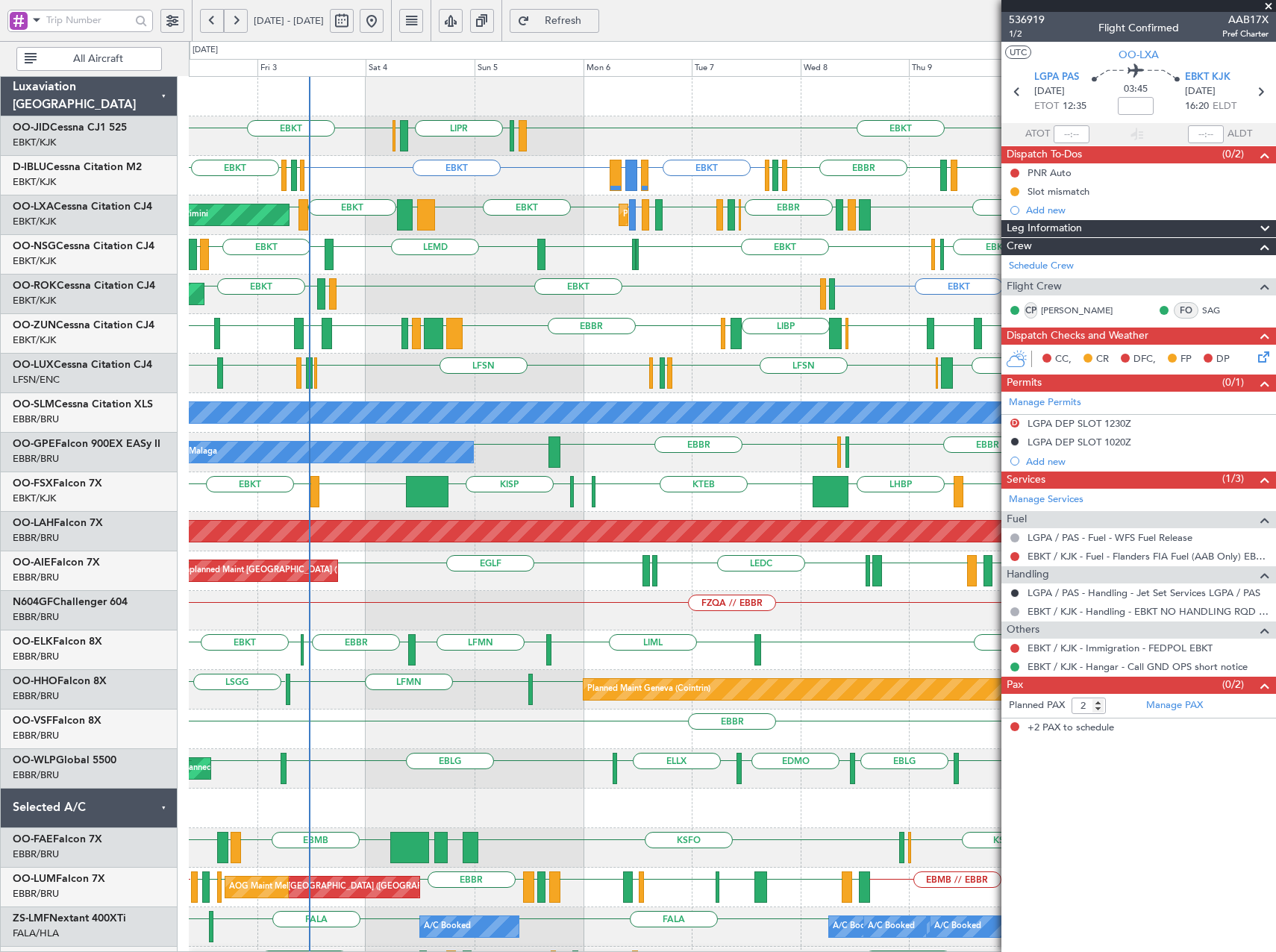
click at [781, 443] on div "EBKT LIPR LIML LFPB EBKT EBKT EBKT [PERSON_NAME] or EBKT LEMD or EBKT EBKT LSGS…" at bounding box center [731, 571] width 1086 height 989
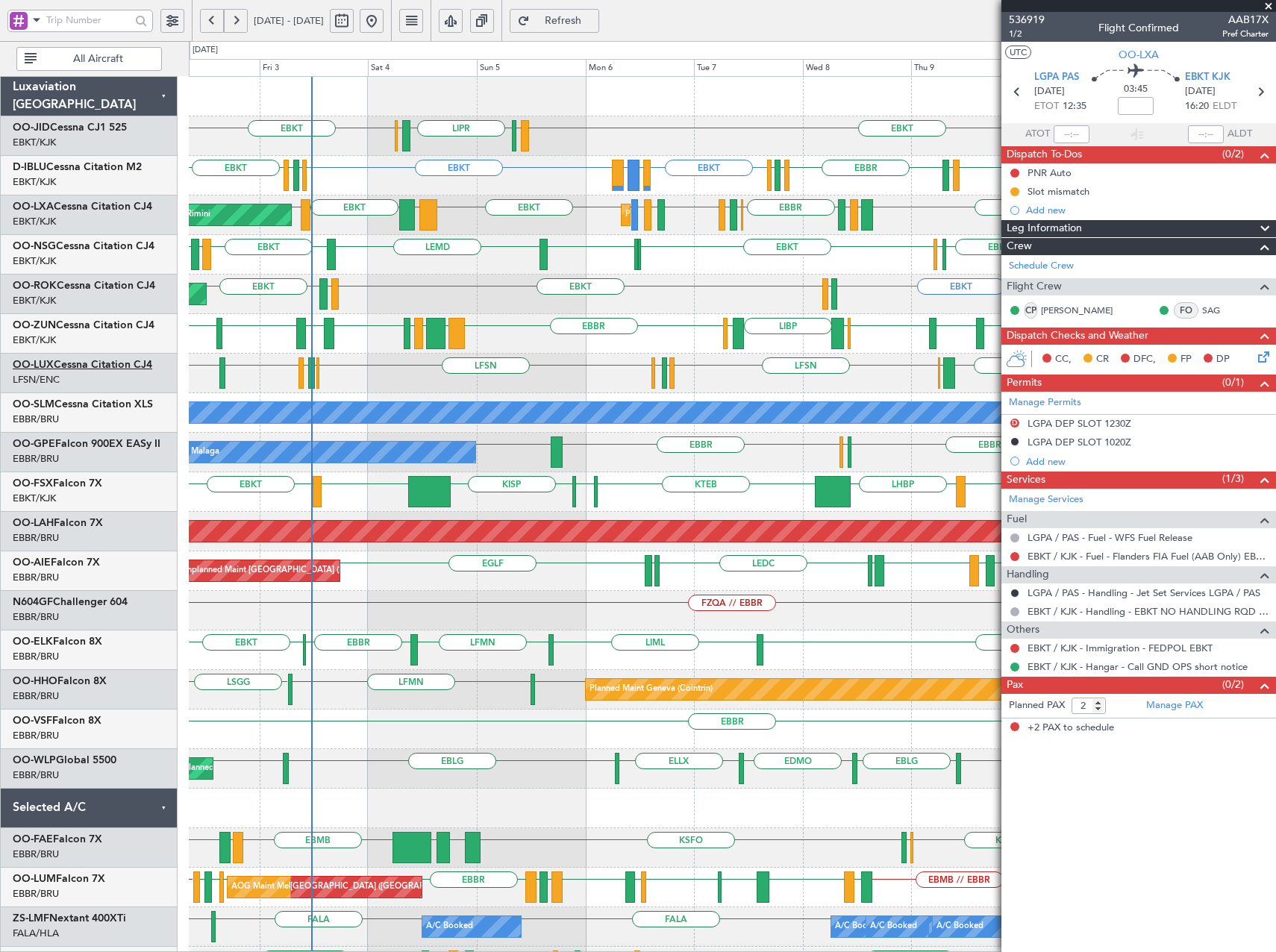
click at [84, 361] on link "OO-LUX Cessna Citation CJ4" at bounding box center [83, 365] width 139 height 11
click at [594, 21] on span "Refresh" at bounding box center [564, 21] width 61 height 11
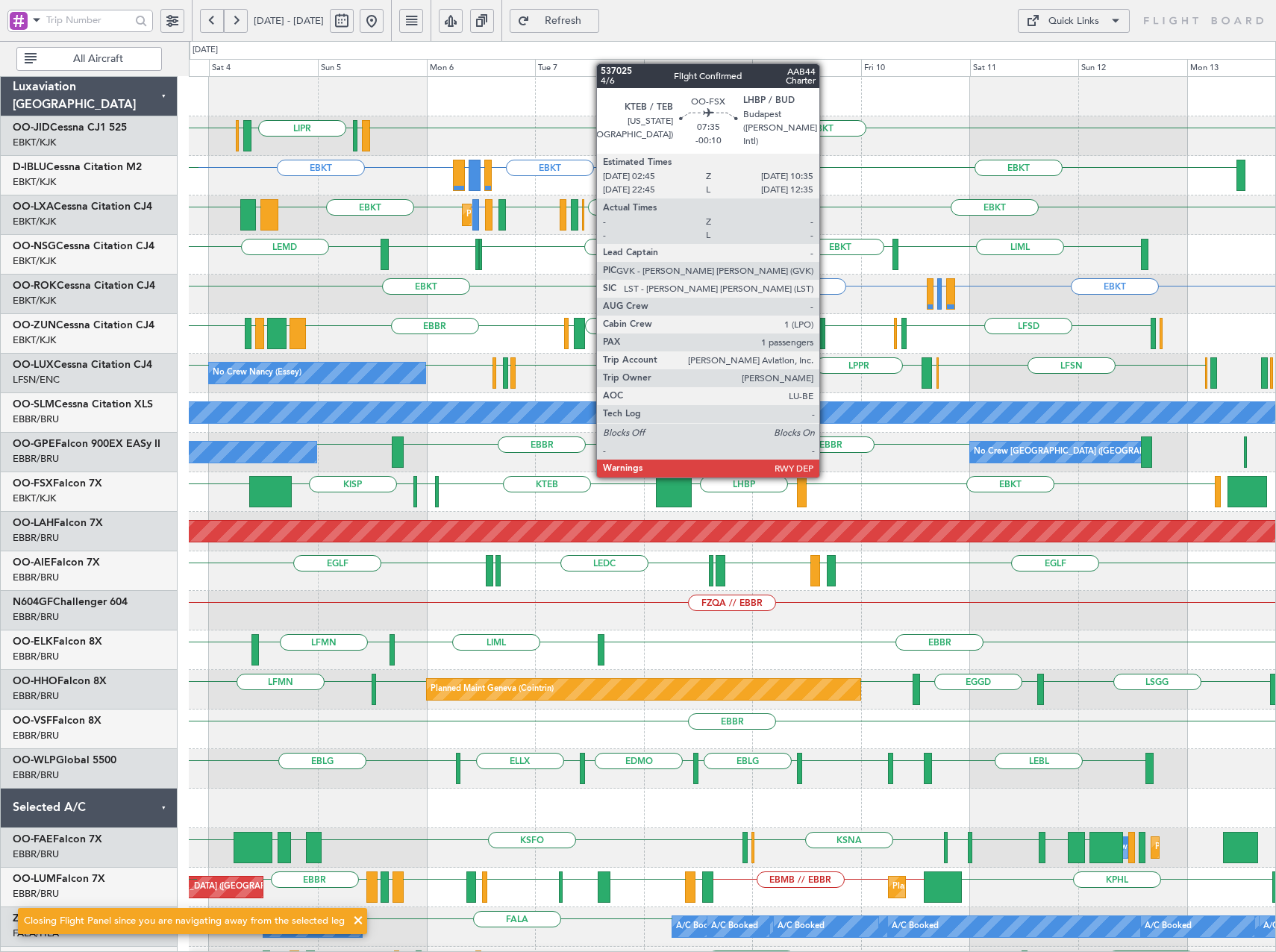
click at [923, 473] on div "LIPR LFPB EBKT EBKT LIML EBKT EBKT [PERSON_NAME] or EBKT LEMD or EBKT EBKT LSGS…" at bounding box center [731, 571] width 1086 height 989
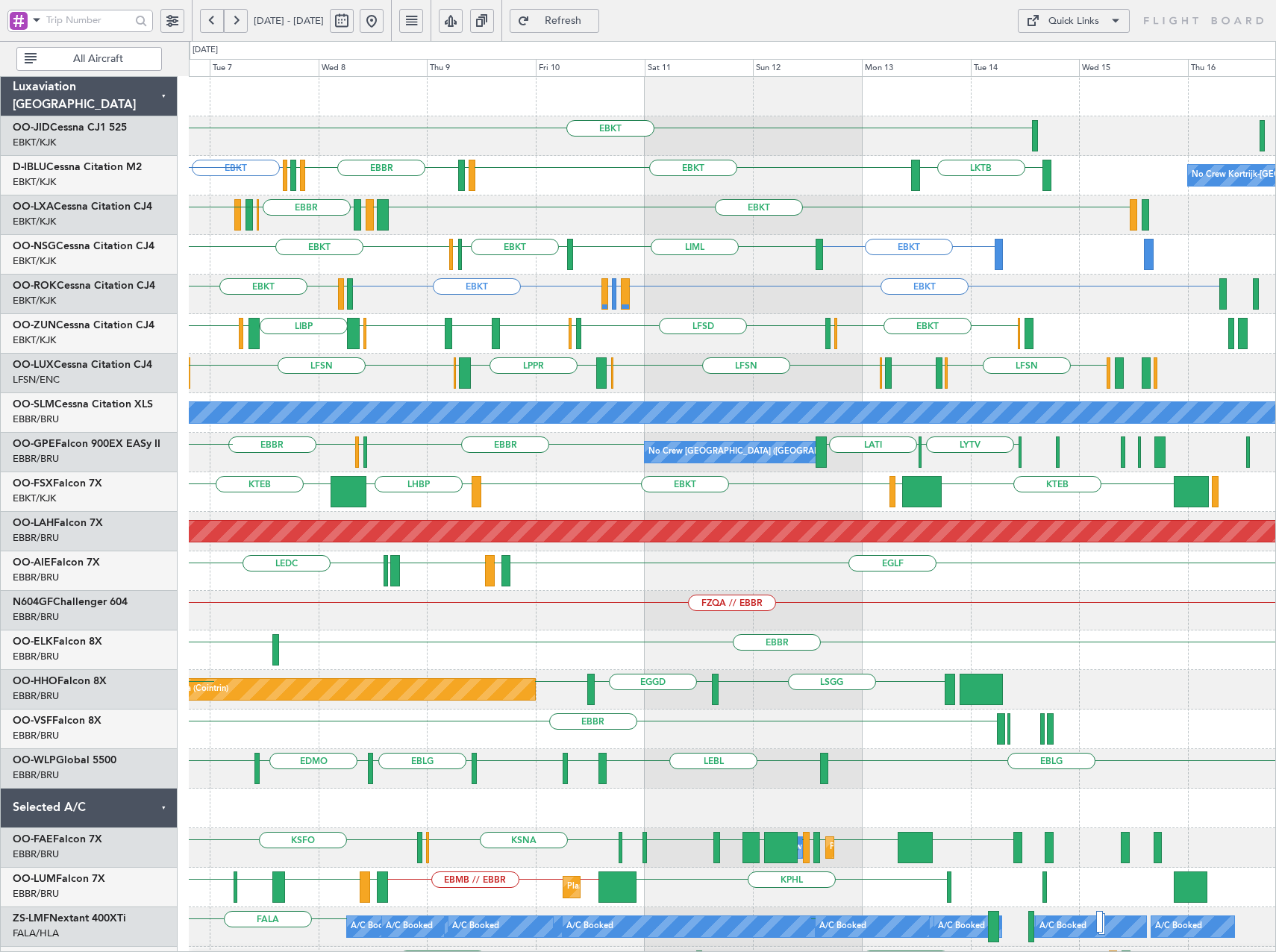
click at [208, 300] on div "EBKT LIPR LIML LFPB EBKT EBKT LSGS [GEOGRAPHIC_DATA] EGGW EDDK LKTB No Crew Kor…" at bounding box center [731, 571] width 1086 height 989
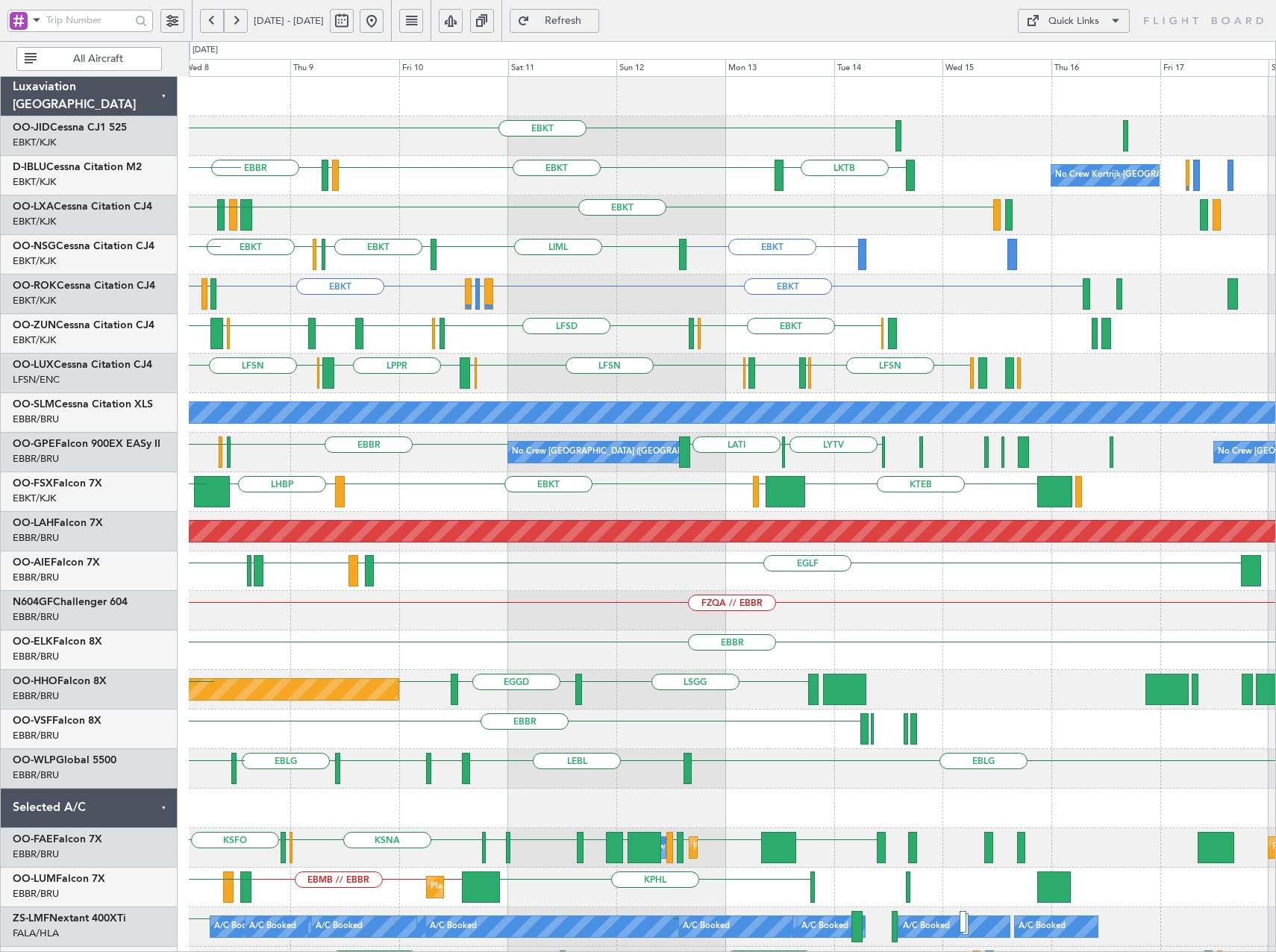
click at [639, 278] on div "EBKT EBKT LSGS [GEOGRAPHIC_DATA] LKTB No Crew Kortrijk-[GEOGRAPHIC_DATA] LEMD o…" at bounding box center [731, 571] width 1086 height 989
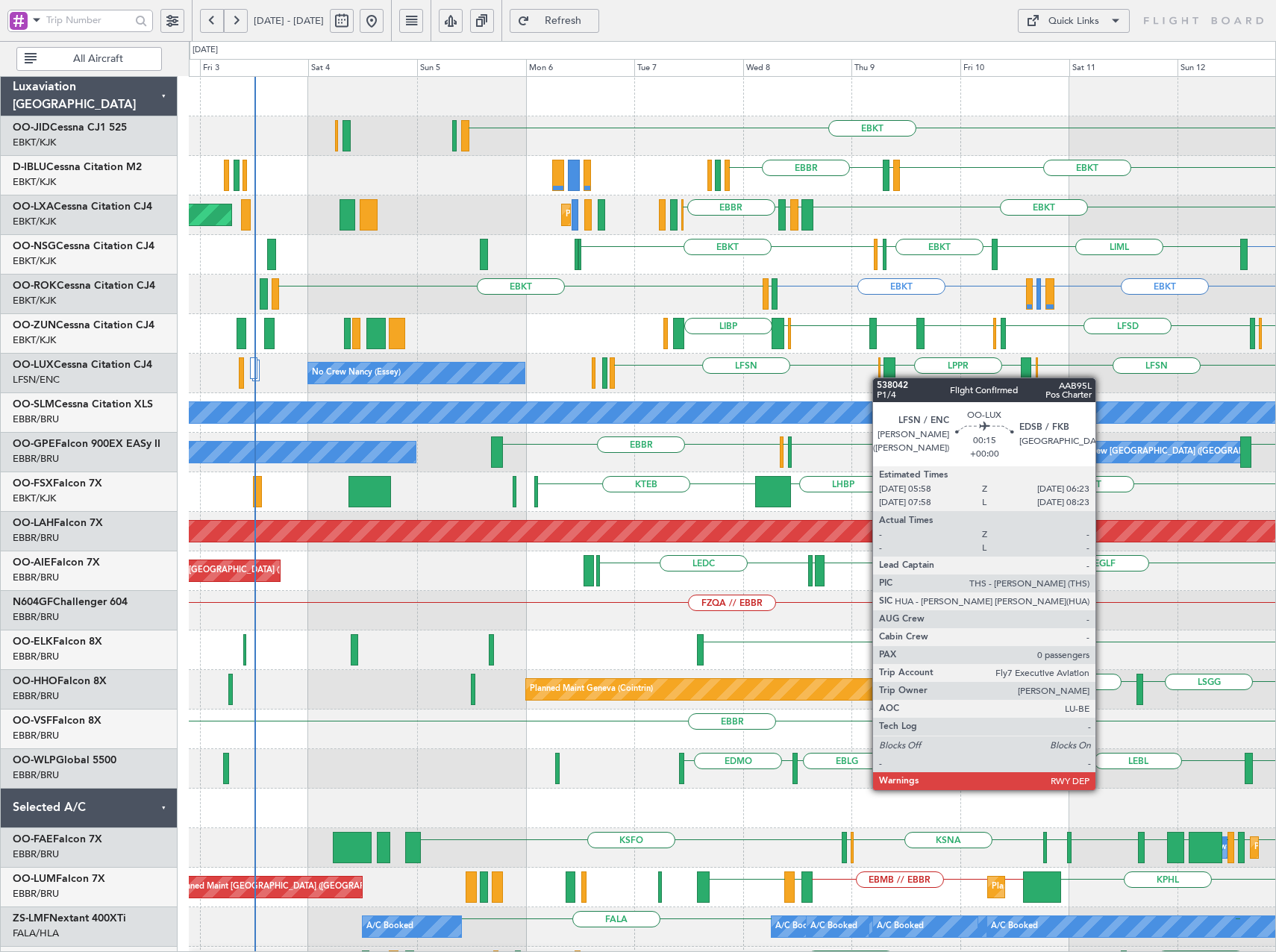
click at [880, 378] on div "EBKT [GEOGRAPHIC_DATA] EBKT LSGS [GEOGRAPHIC_DATA] LKTB EBKT EBKT LIBD LFTH [GE…" at bounding box center [731, 630] width 1086 height 1107
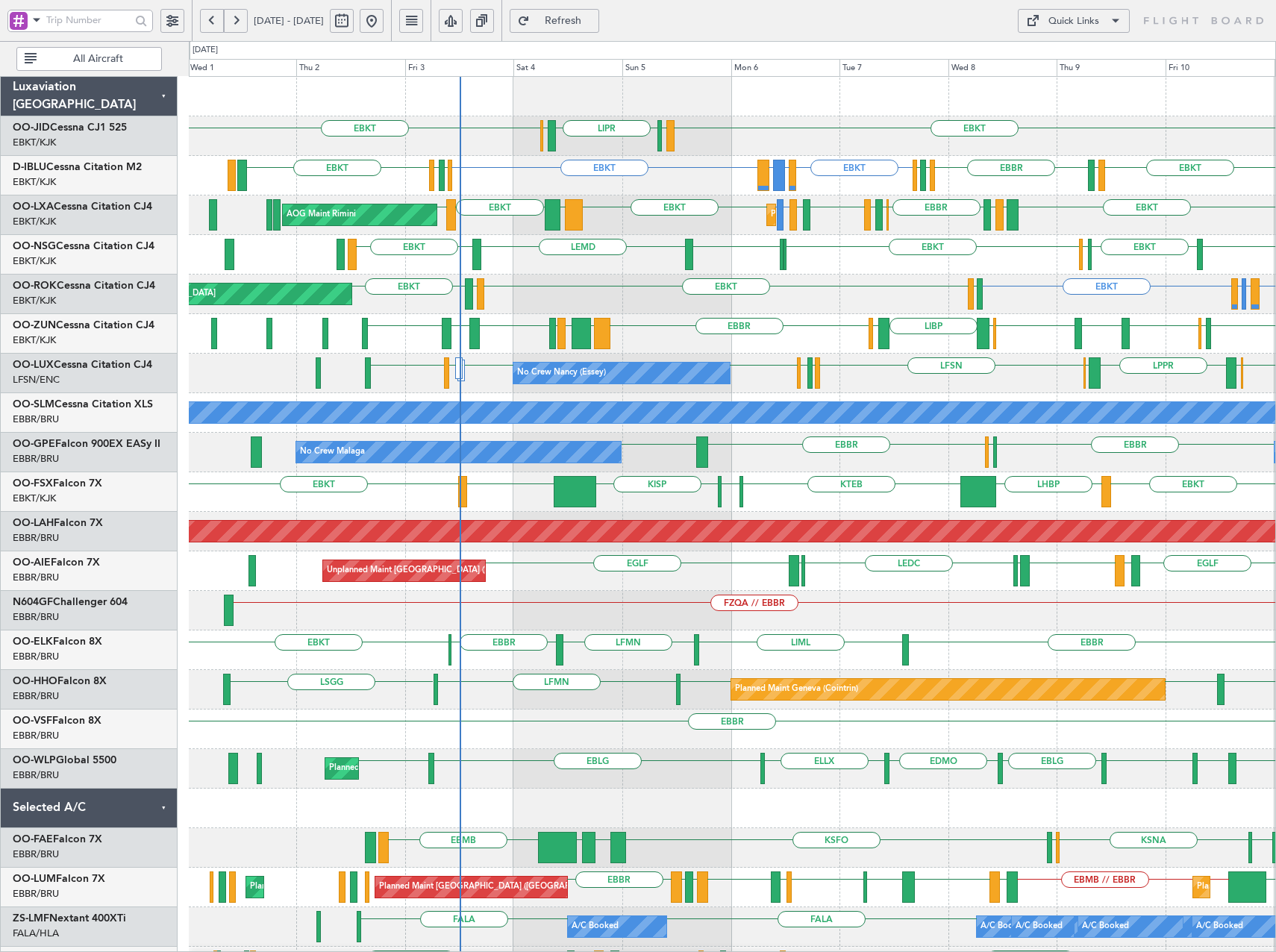
click at [524, 348] on div "EBKT EBKT LIML LIPR LFPB Planned Maint [GEOGRAPHIC_DATA]-[GEOGRAPHIC_DATA] EBKT…" at bounding box center [731, 571] width 1086 height 989
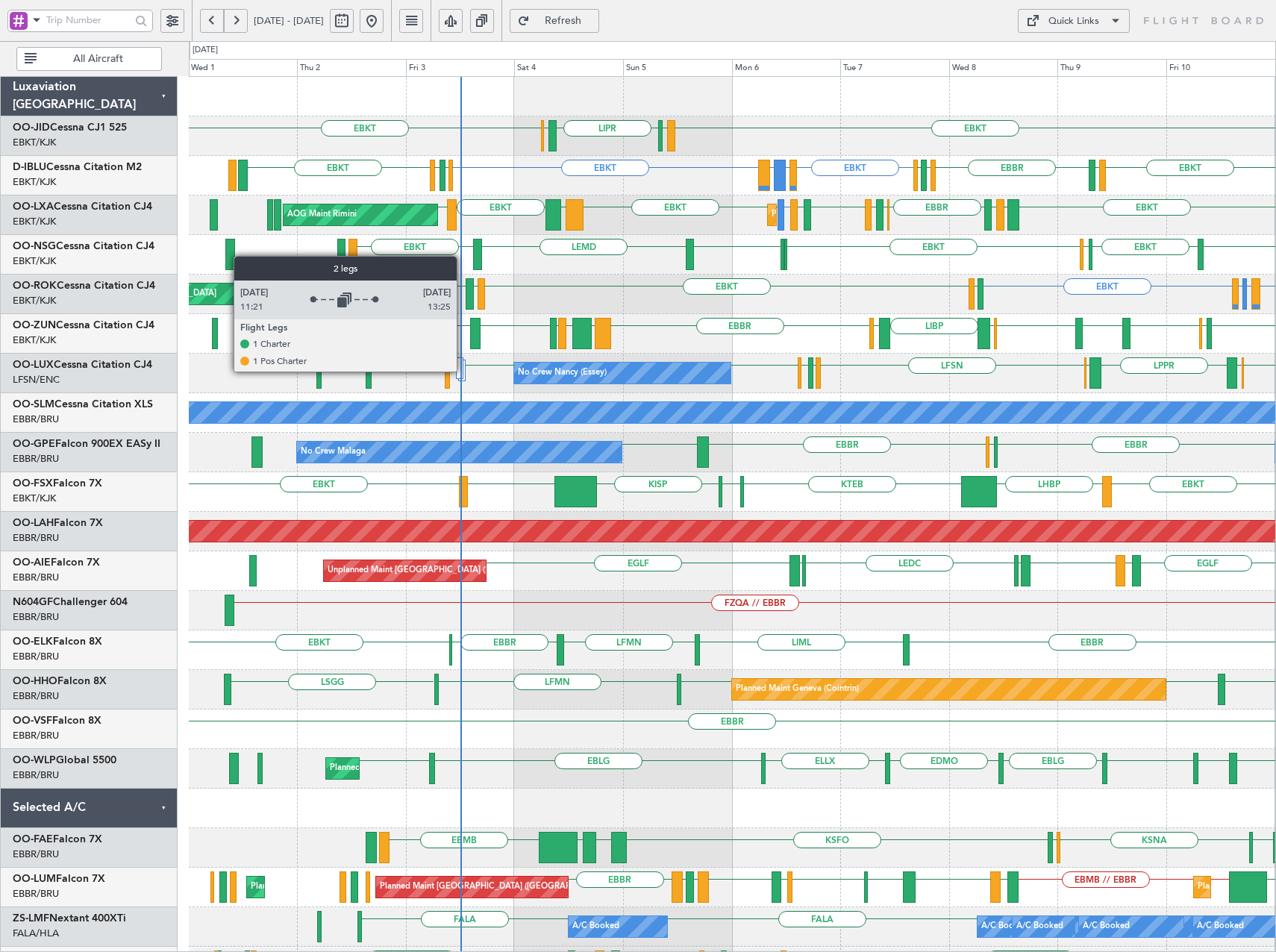
click at [463, 371] on div at bounding box center [460, 368] width 8 height 21
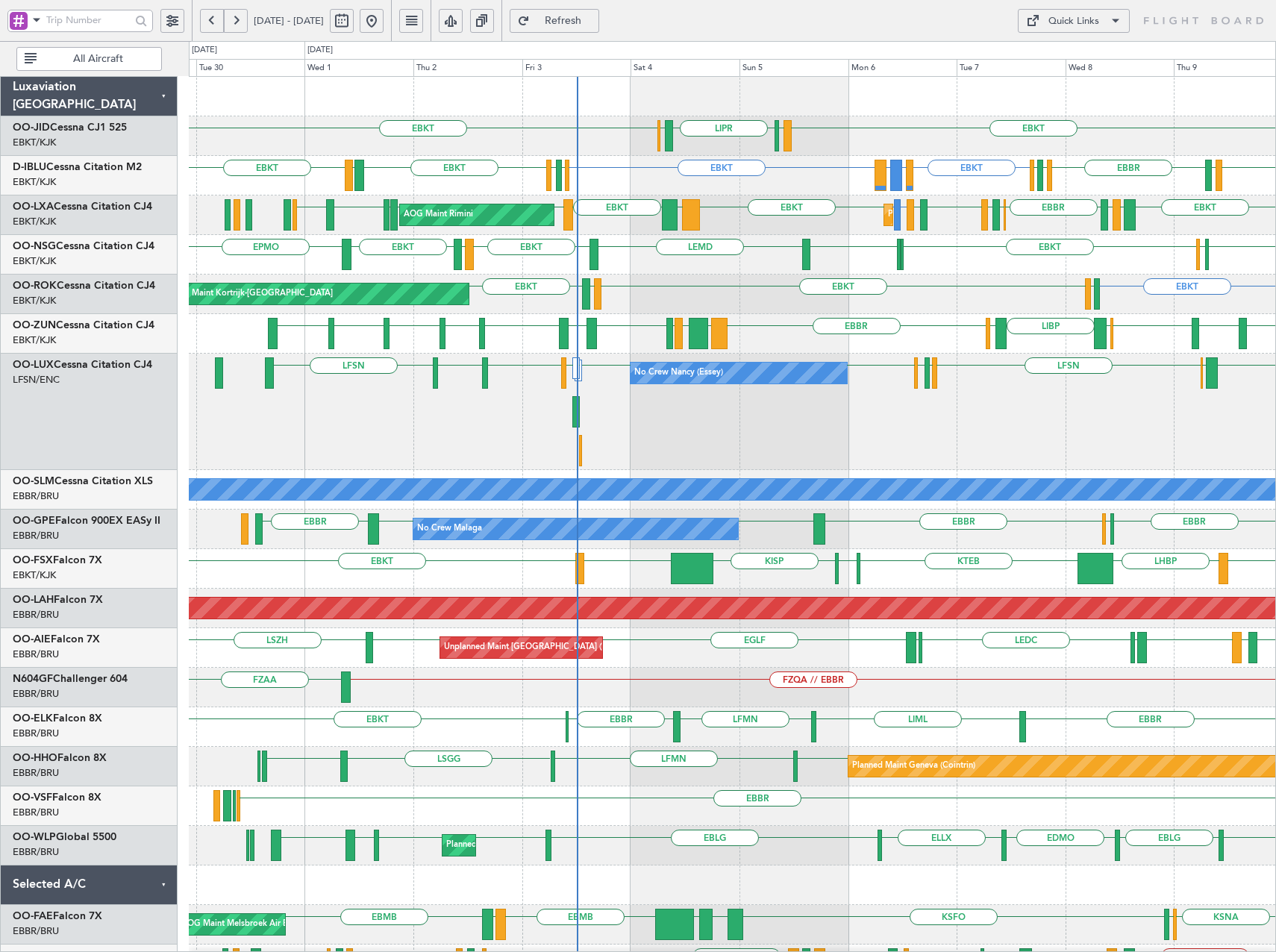
click at [698, 473] on div "EBKT EBKT LIML LIPR LFPB Planned Maint [GEOGRAPHIC_DATA]-[GEOGRAPHIC_DATA] EBKT…" at bounding box center [731, 609] width 1086 height 1065
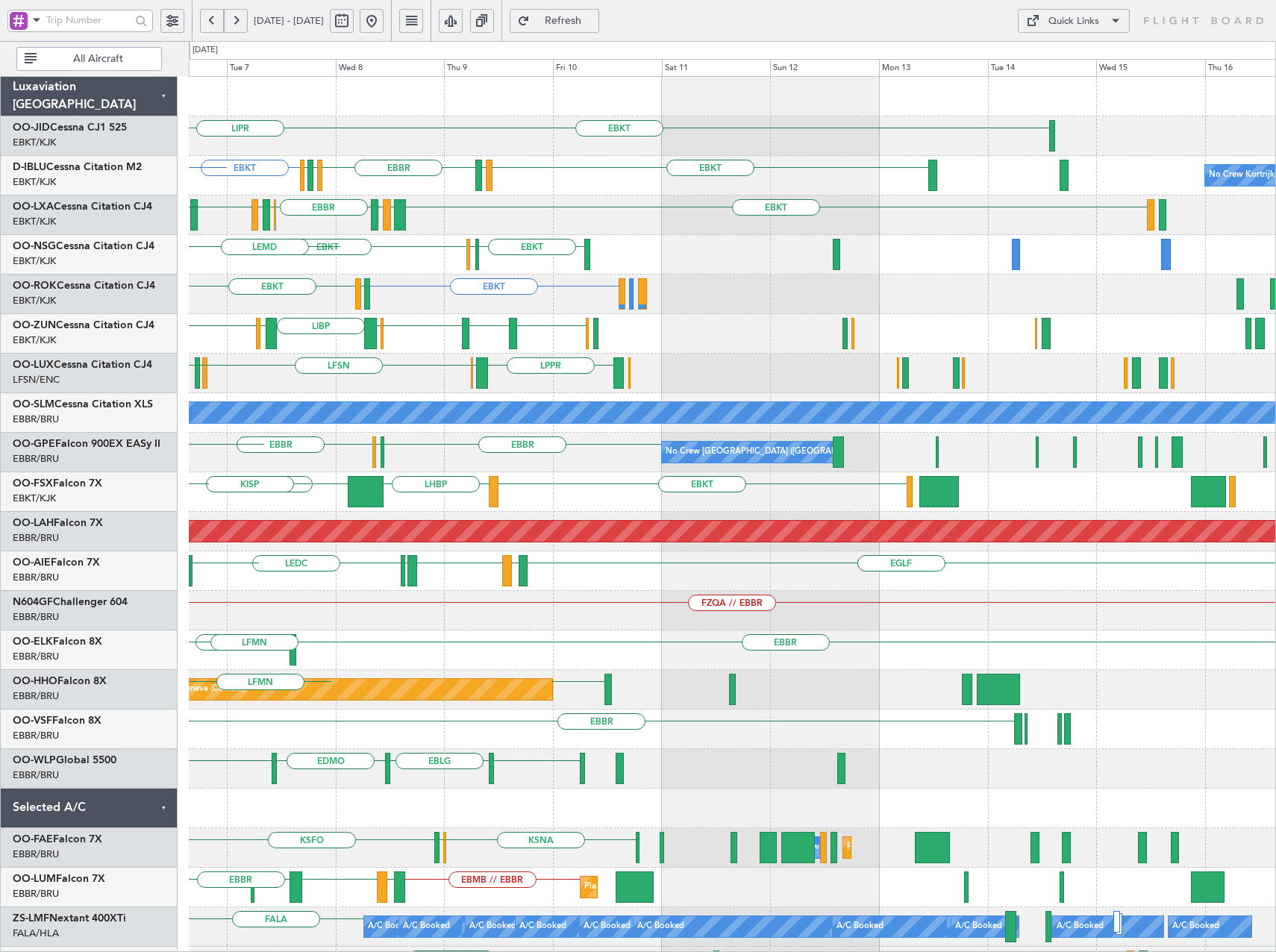
click at [348, 428] on div "EBKT LFPB LIPR LIML EBKT EBKT EBKT LSGS [GEOGRAPHIC_DATA] EGGW EDDK No Crew Kor…" at bounding box center [731, 571] width 1086 height 989
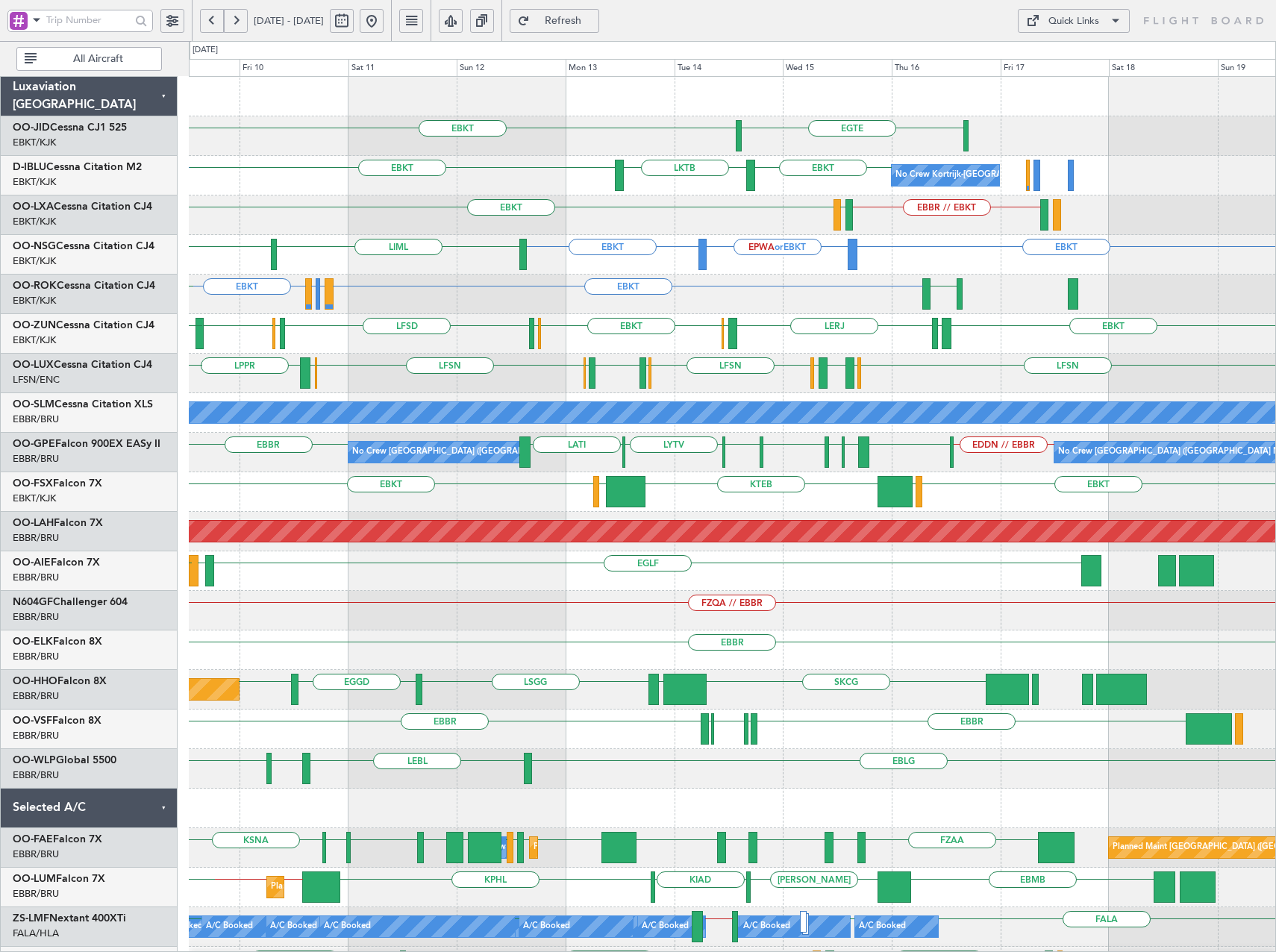
click at [838, 272] on div "EGTE EBKT No Crew Kortrijk-[GEOGRAPHIC_DATA] EBKT LKTB EBKT LSGS [GEOGRAPHIC_DA…" at bounding box center [731, 630] width 1086 height 1107
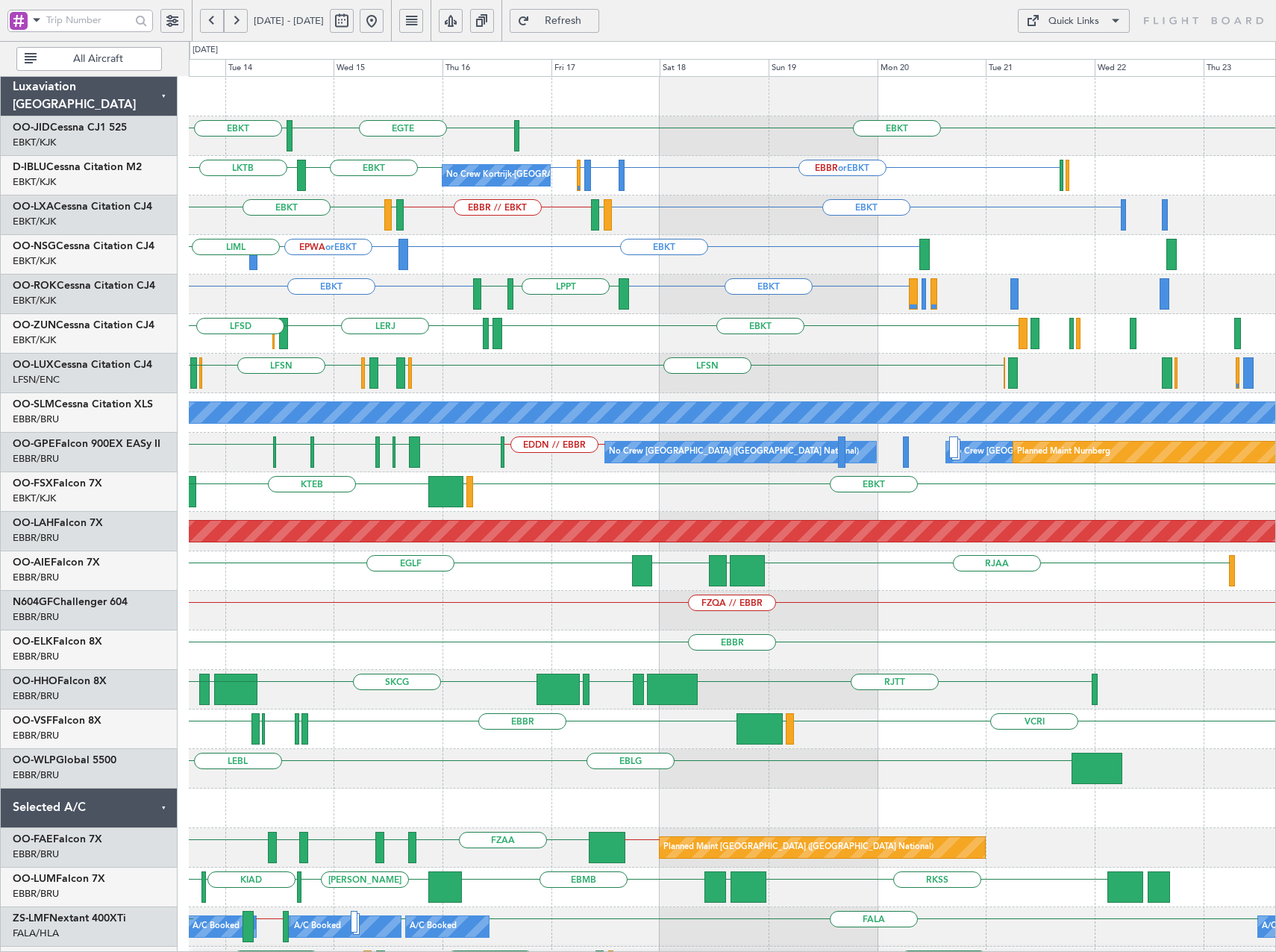
click at [653, 372] on div "EBKT [GEOGRAPHIC_DATA] EBKT No Crew No Crew Kortrijk-[GEOGRAPHIC_DATA] EBBR or …" at bounding box center [731, 630] width 1086 height 1107
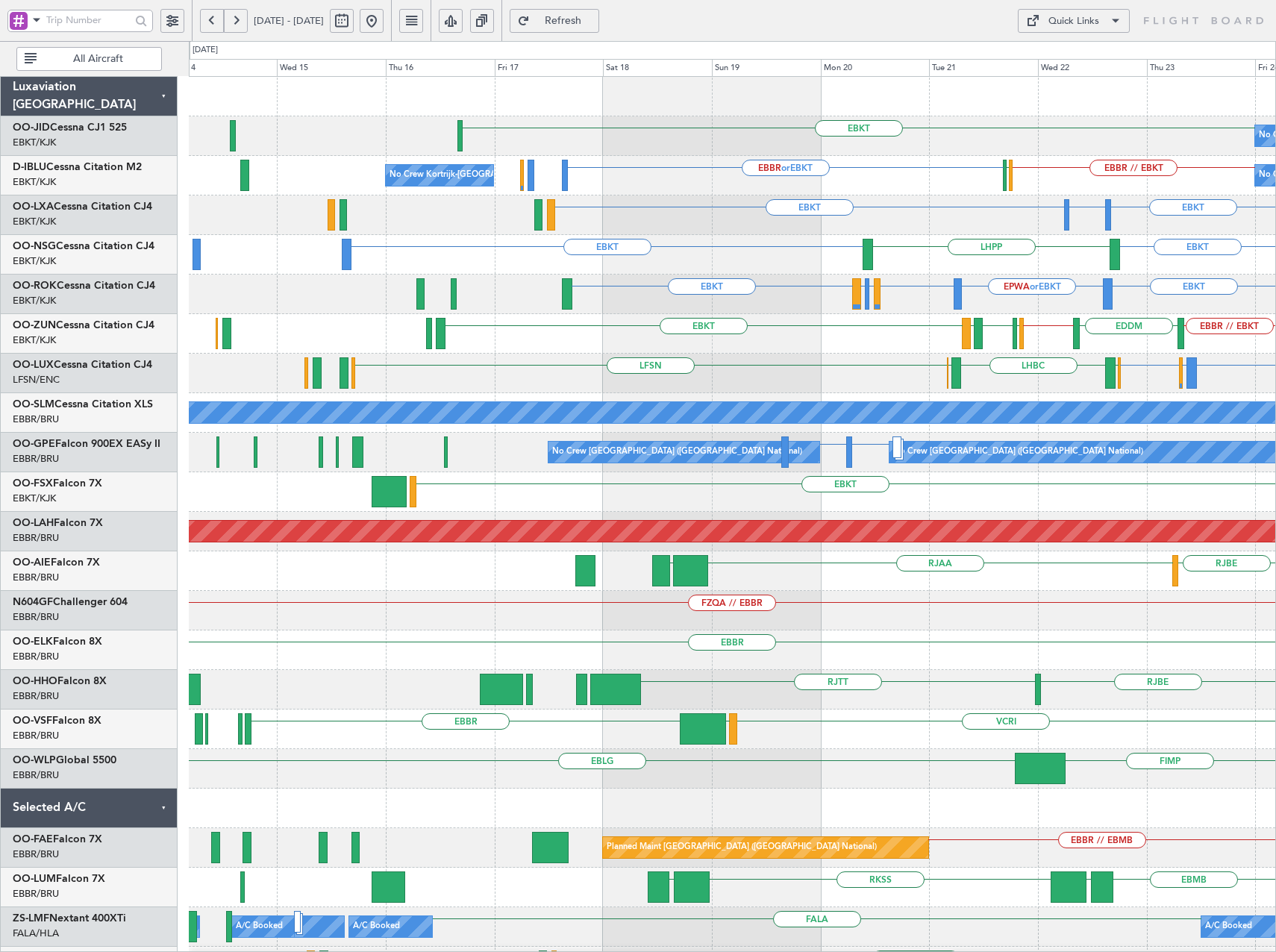
click at [878, 258] on div "EBKT EBKT LHPP" at bounding box center [731, 255] width 1086 height 40
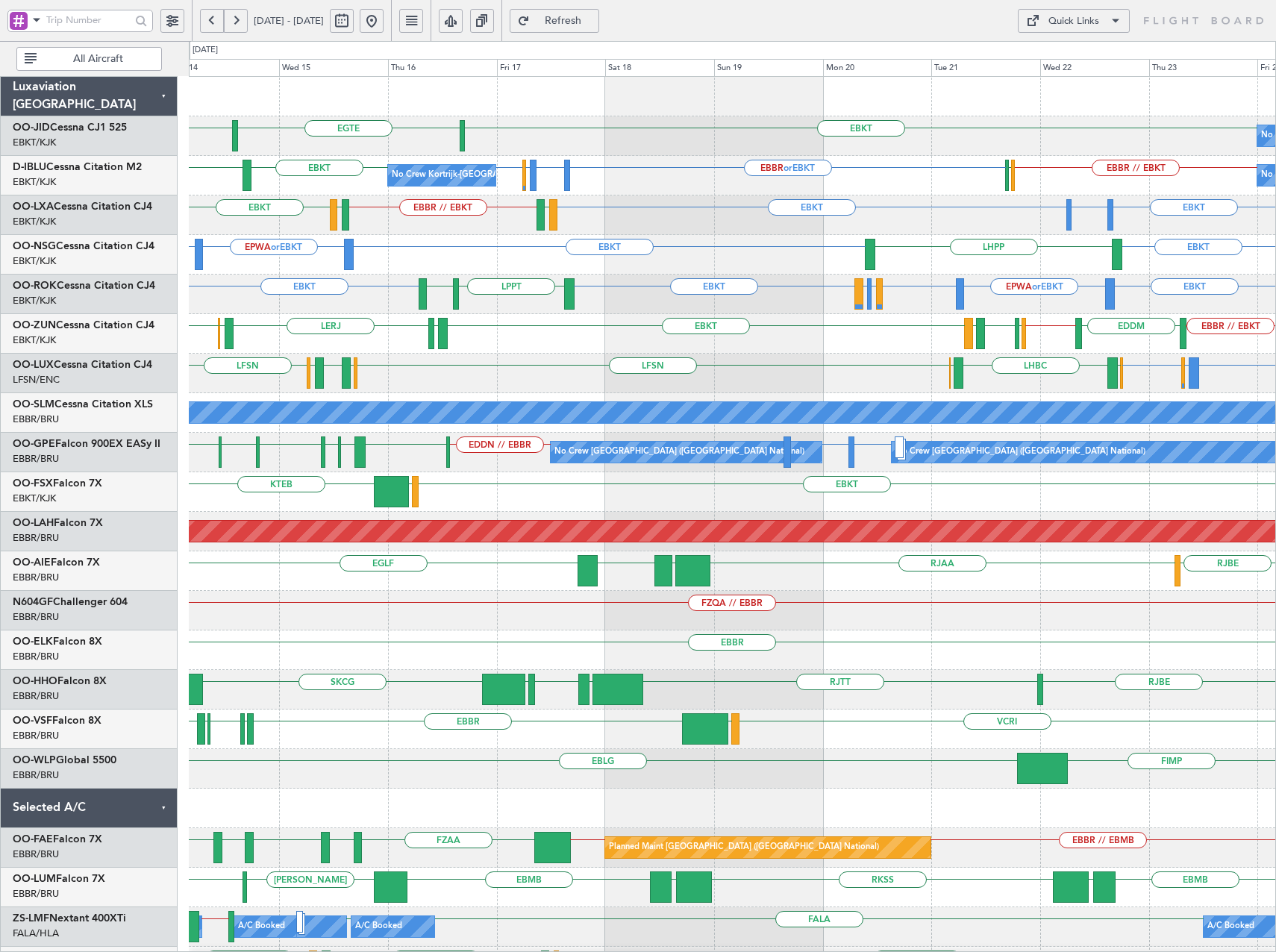
click at [384, 28] on button at bounding box center [371, 21] width 24 height 24
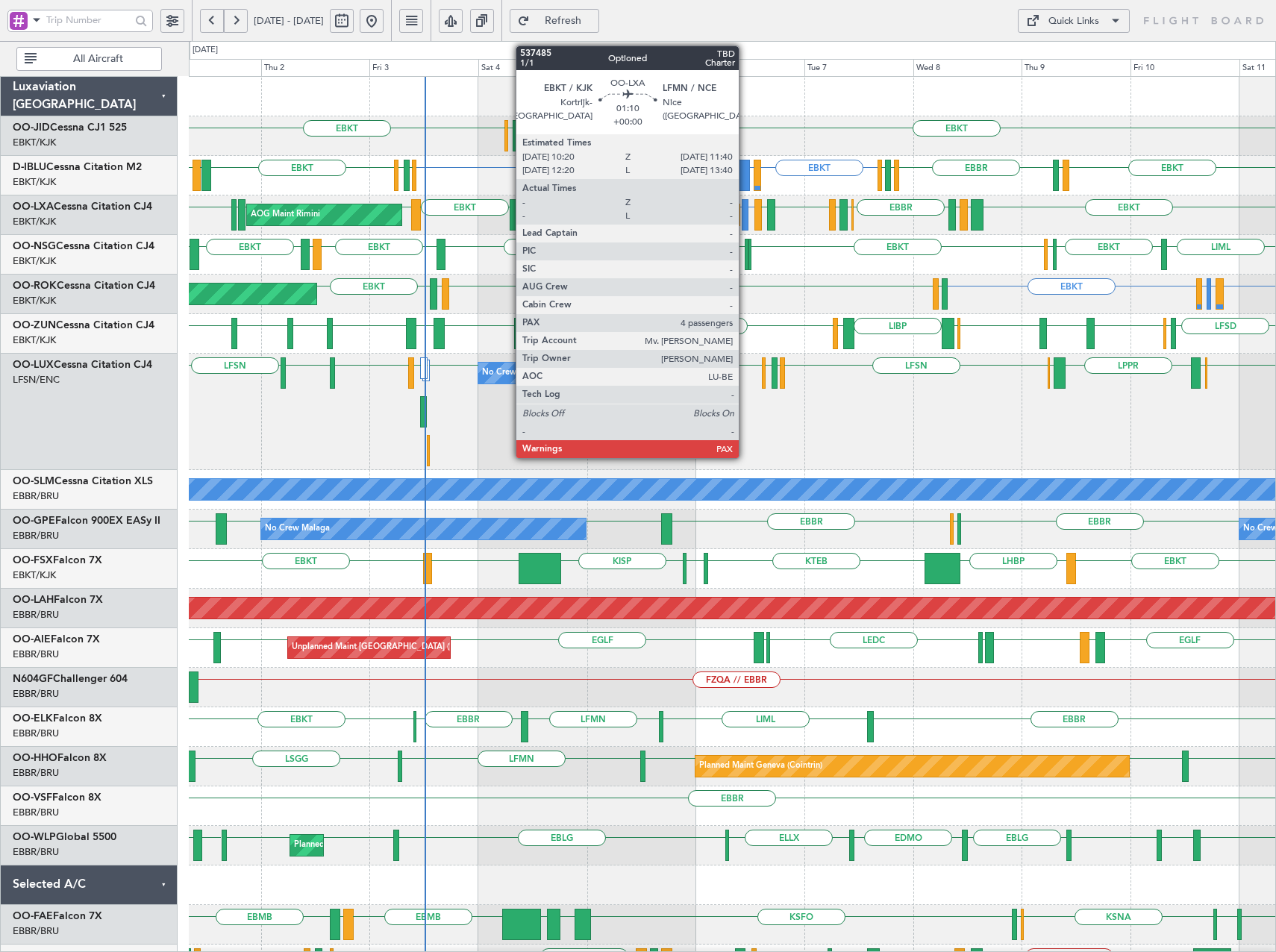
click at [745, 212] on div at bounding box center [744, 214] width 7 height 31
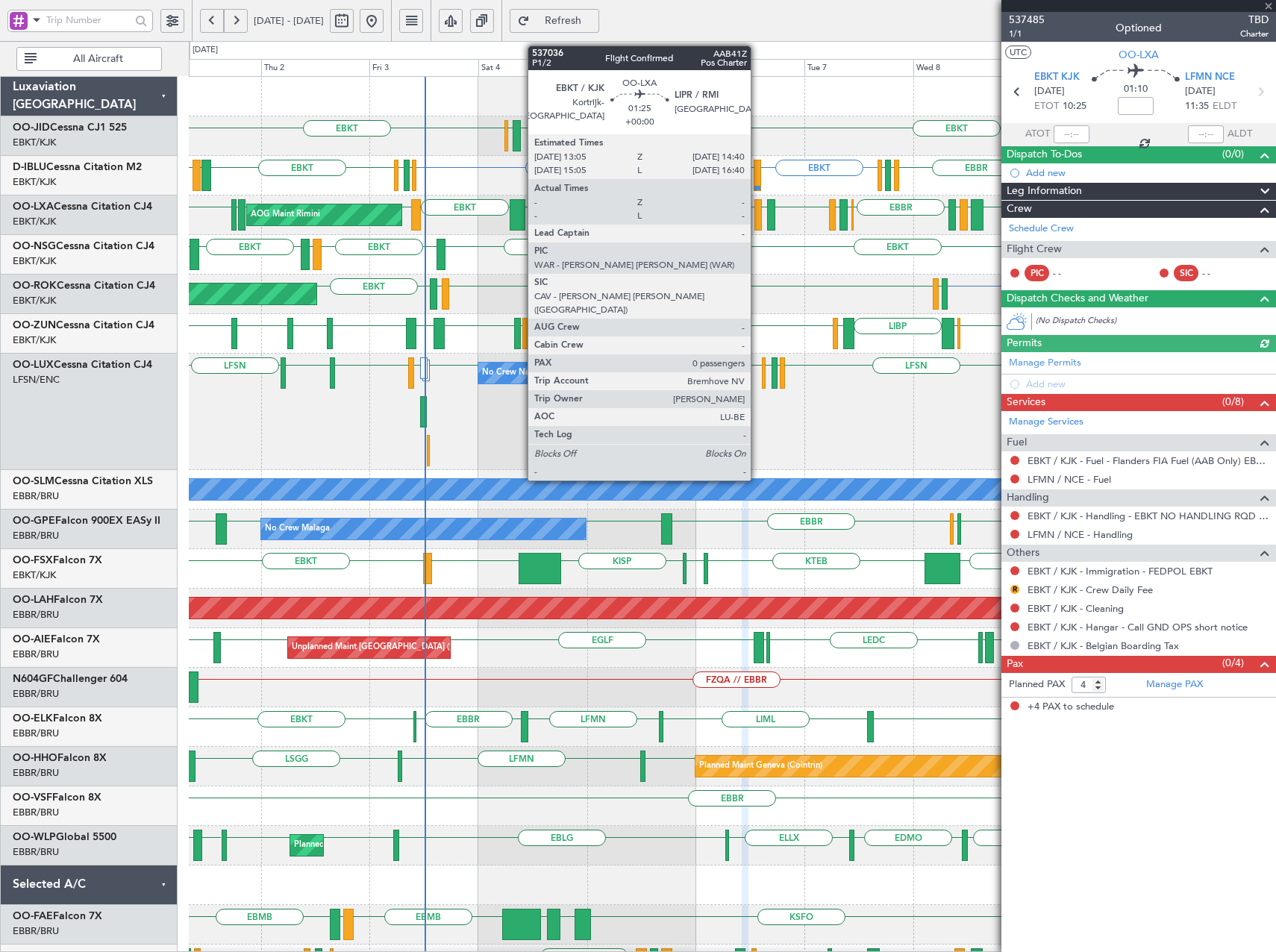
click at [757, 211] on div at bounding box center [758, 214] width 8 height 31
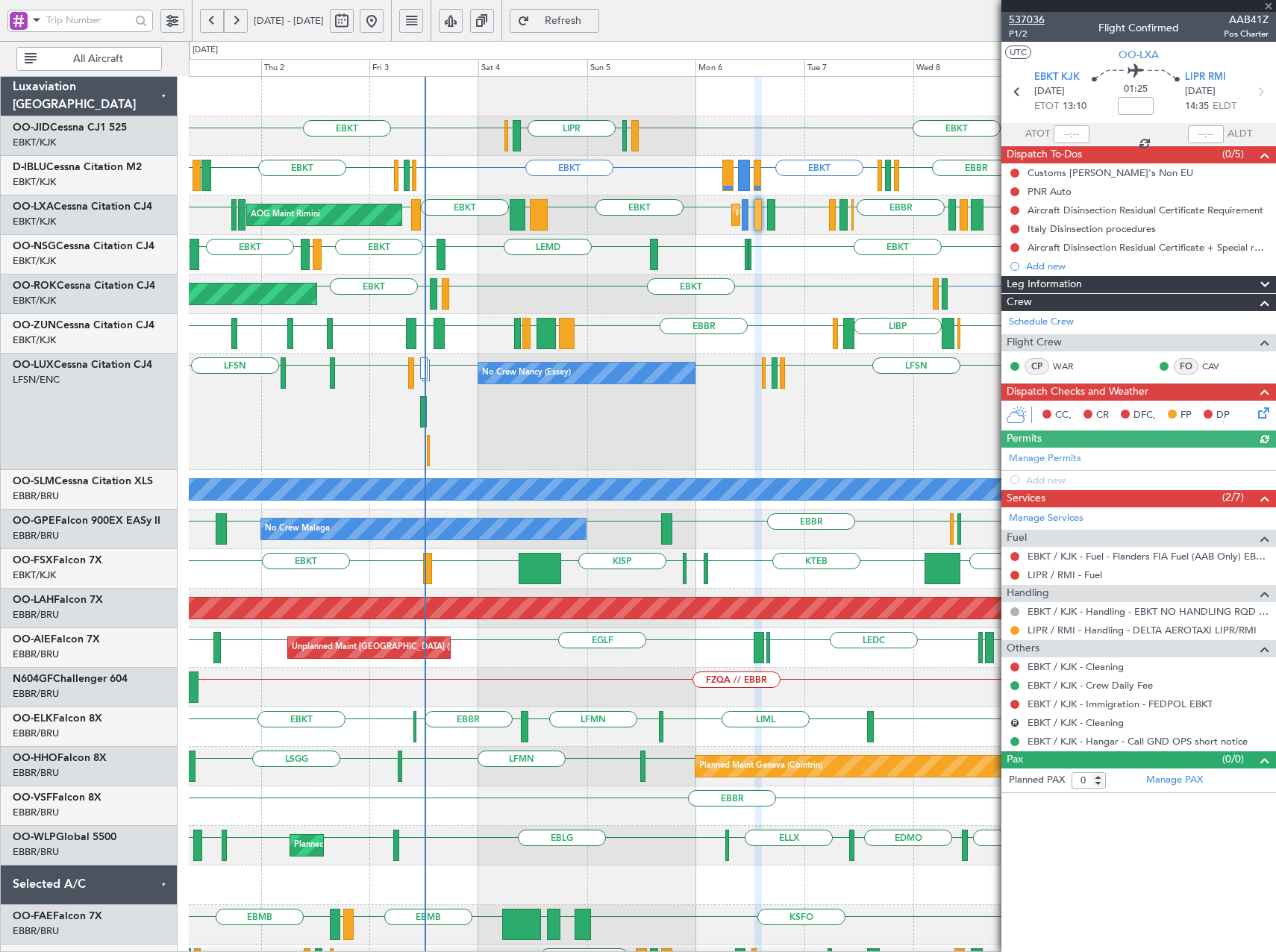
click at [1039, 13] on span "537036" at bounding box center [1026, 20] width 36 height 15
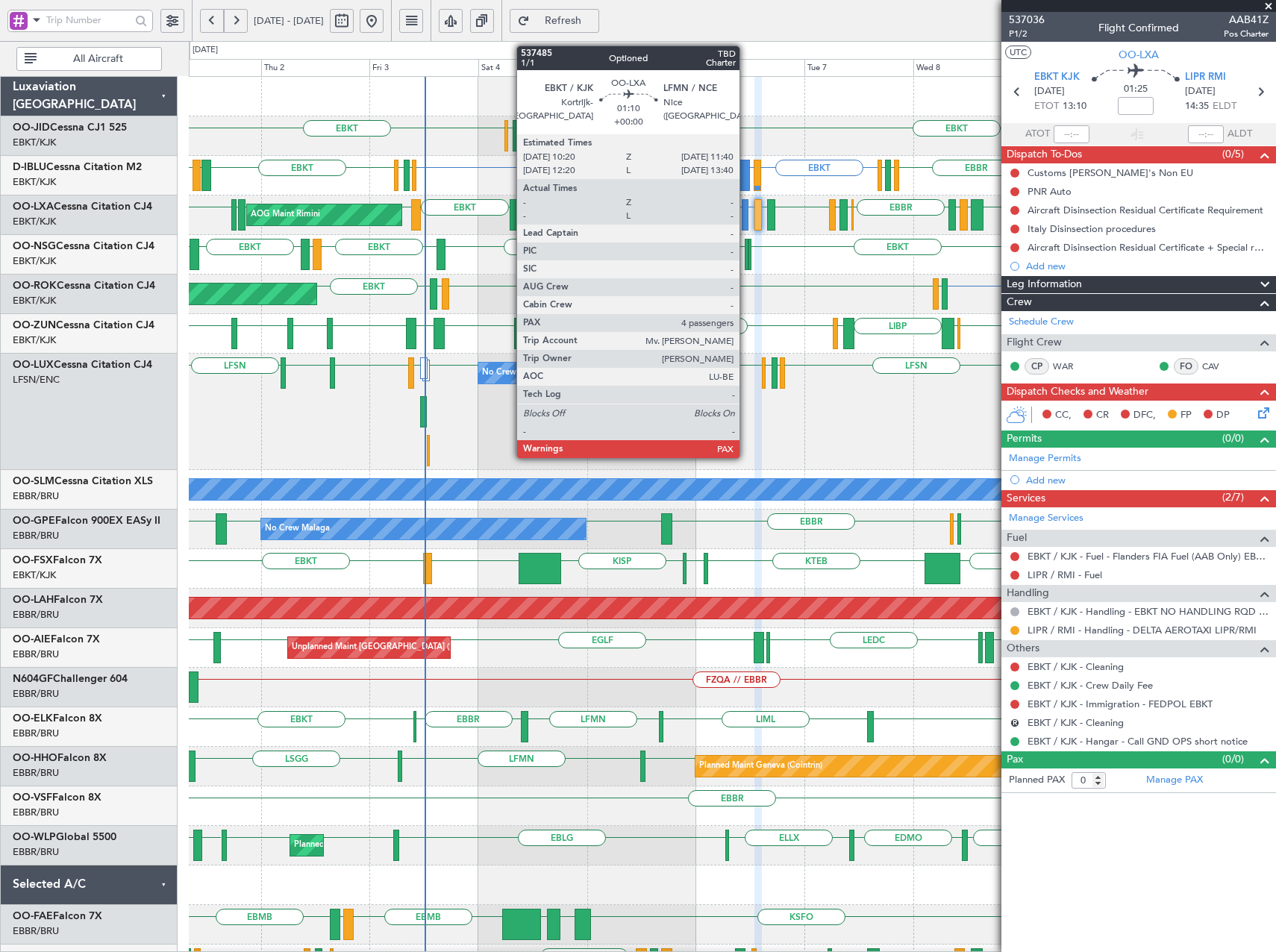
click at [746, 219] on div at bounding box center [744, 214] width 7 height 31
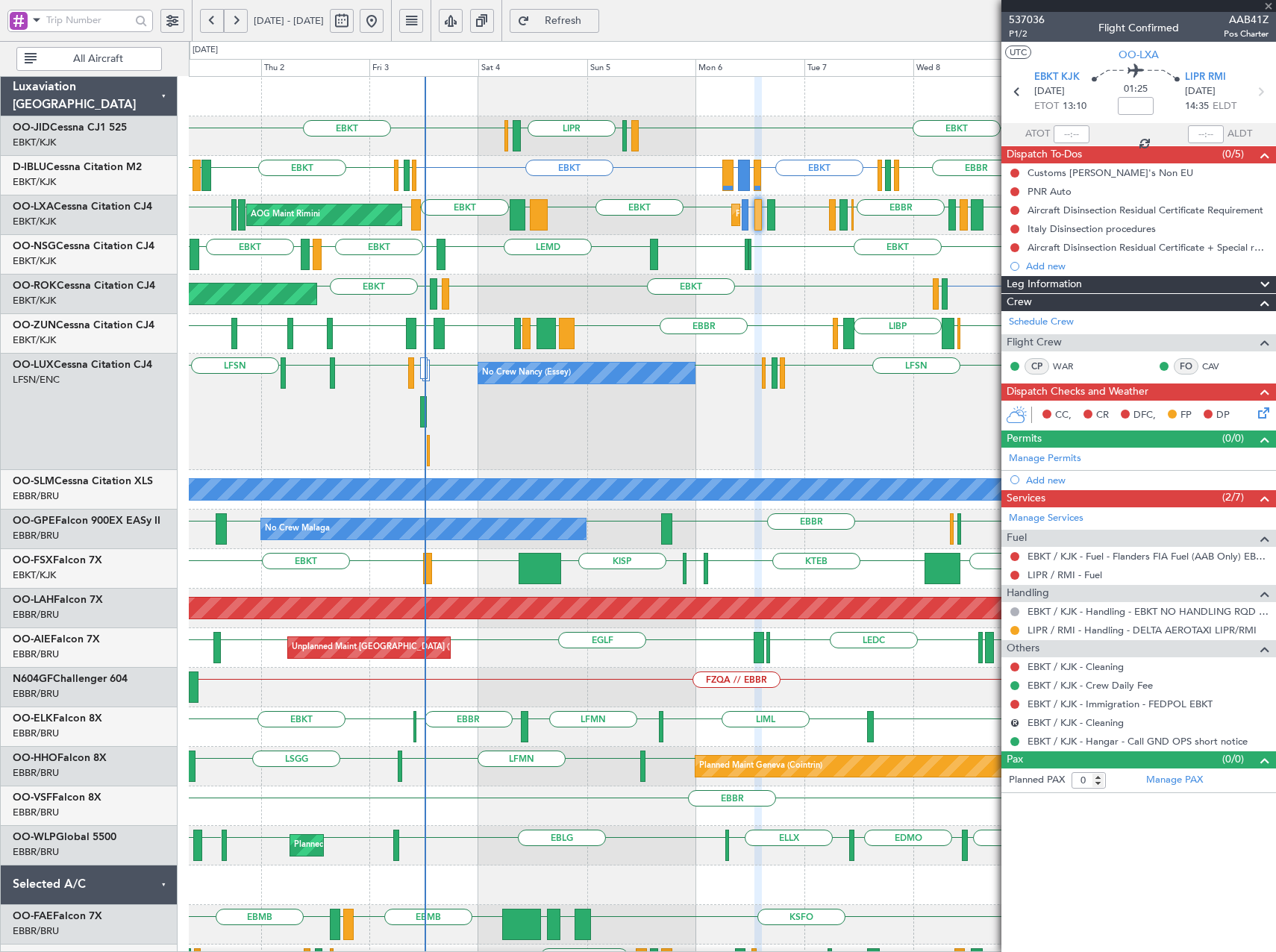
type input "4"
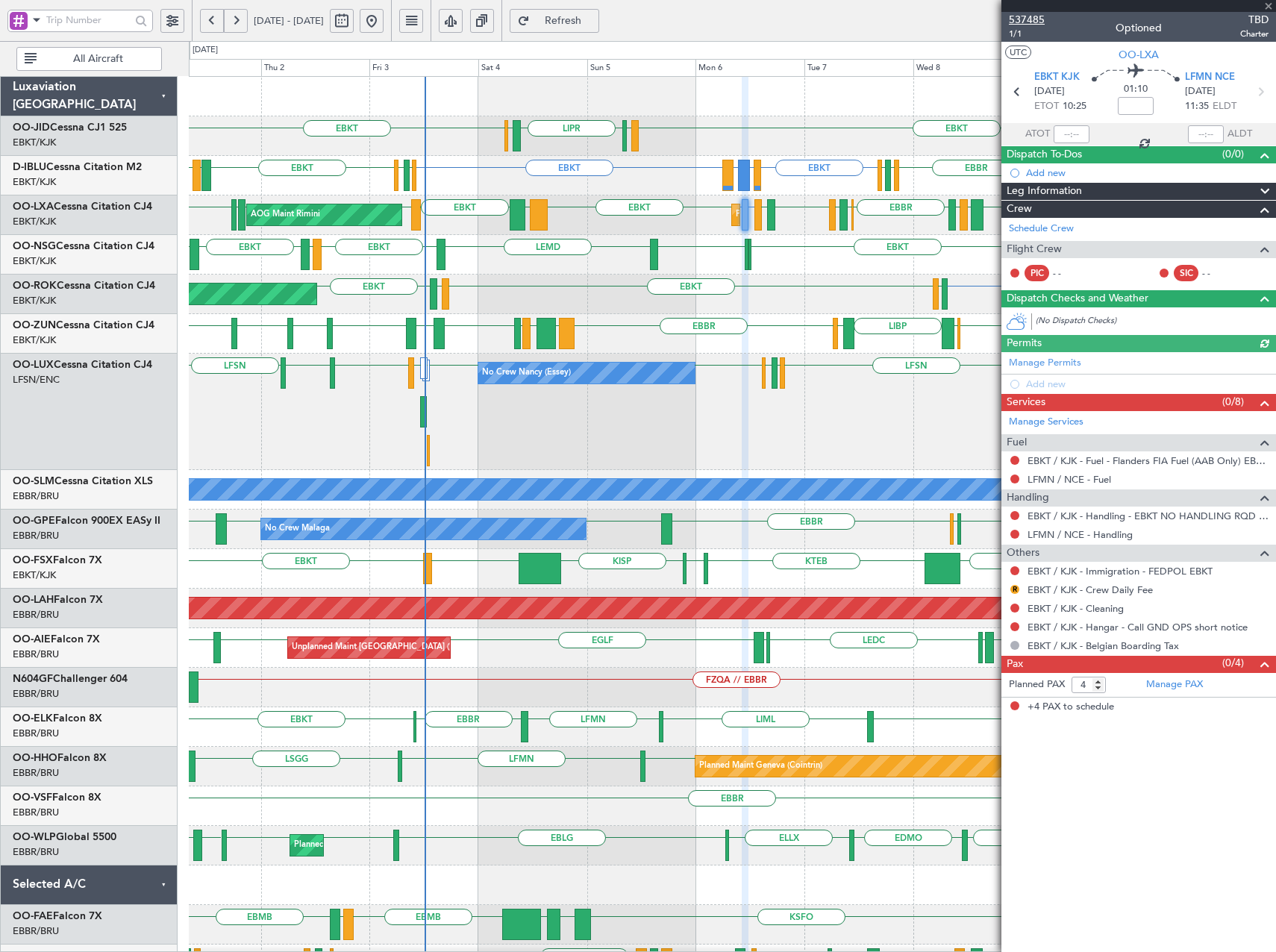
click at [1039, 21] on span "537485" at bounding box center [1026, 20] width 36 height 15
click at [594, 26] on span "Refresh" at bounding box center [564, 21] width 61 height 11
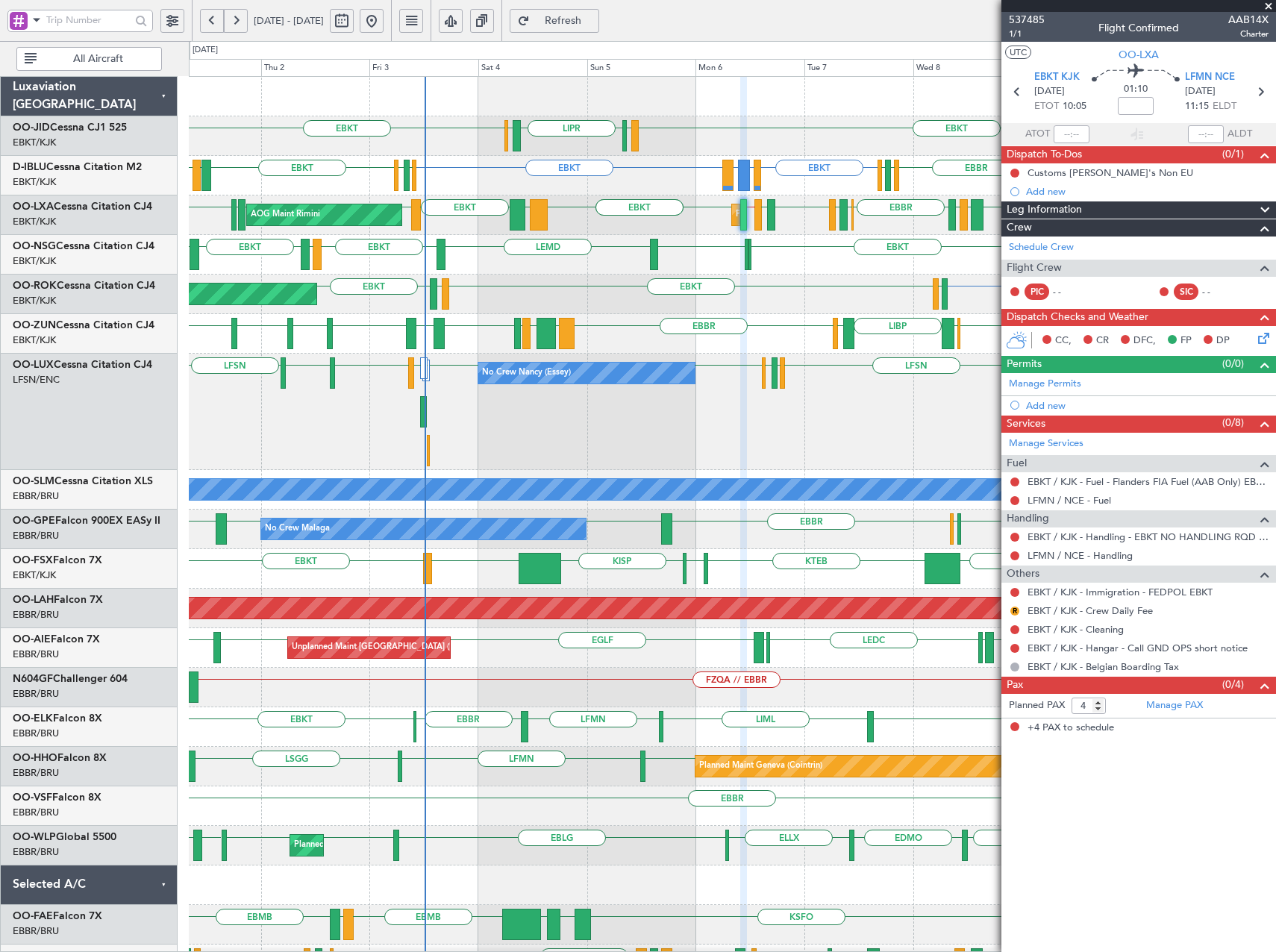
click at [592, 24] on span "Refresh" at bounding box center [564, 21] width 61 height 11
click at [582, 18] on span "Refresh" at bounding box center [564, 21] width 61 height 11
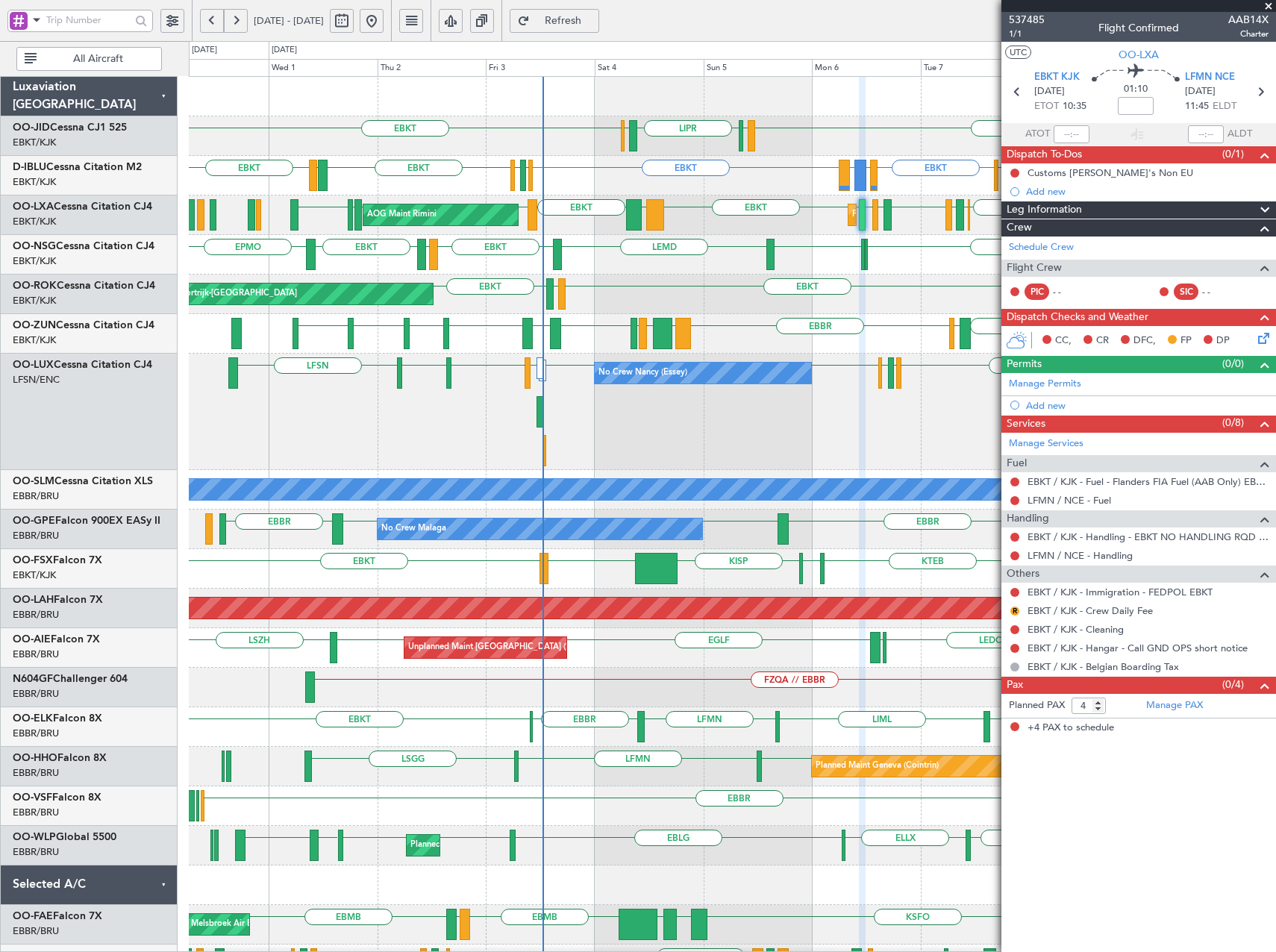
click at [839, 360] on div "EBKT LIML LIPR LFPB EBKT Planned Maint Kortrijk-Wevelgem EBKT EICK or EBKT LEMD…" at bounding box center [731, 609] width 1086 height 1065
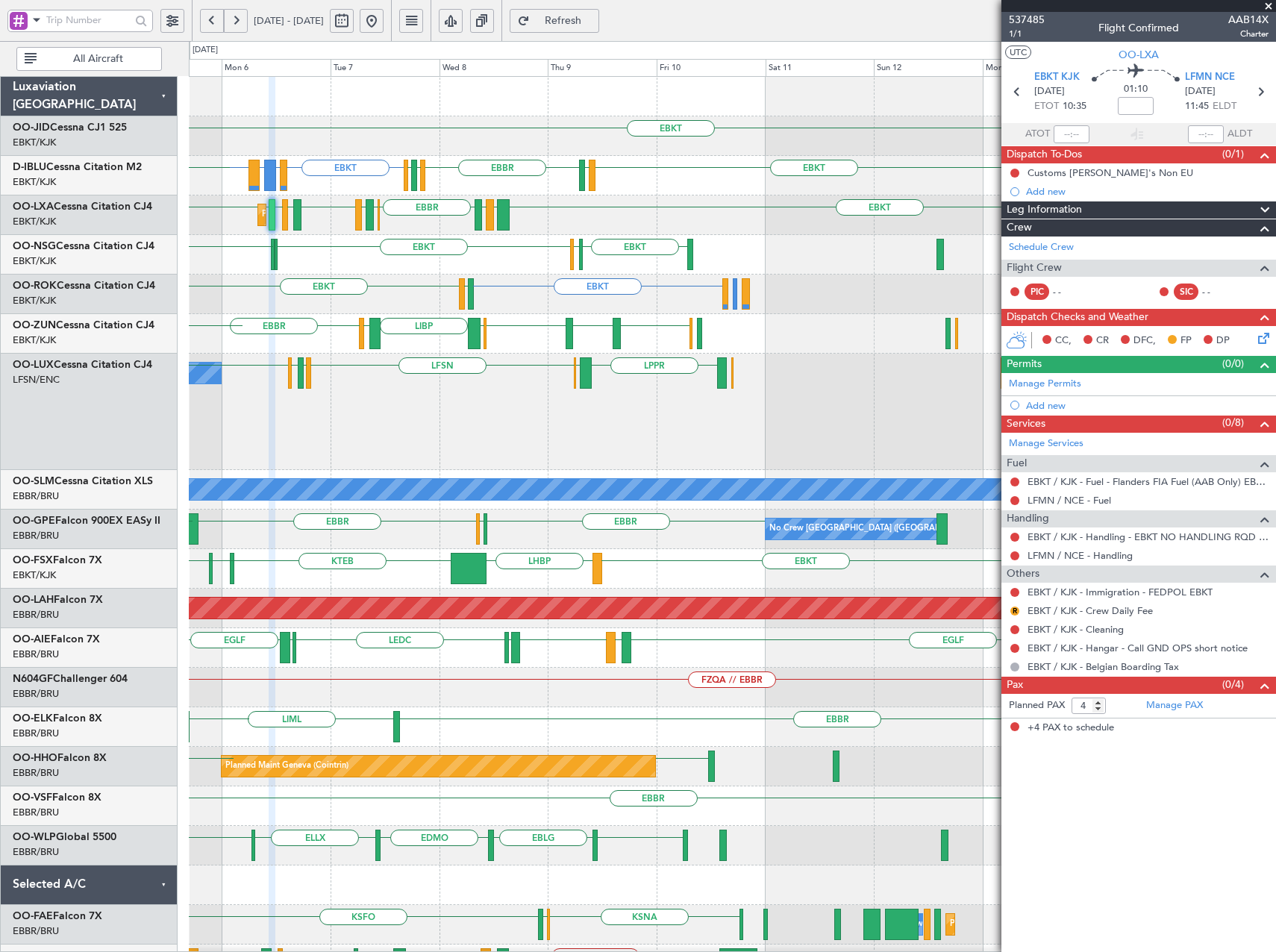
click at [327, 410] on div "LPPR EDSB LFSN LFMN LFPB LFSN No Crew Nancy (Essey) LFSN LFPB LFMN LFSN" at bounding box center [731, 412] width 1086 height 116
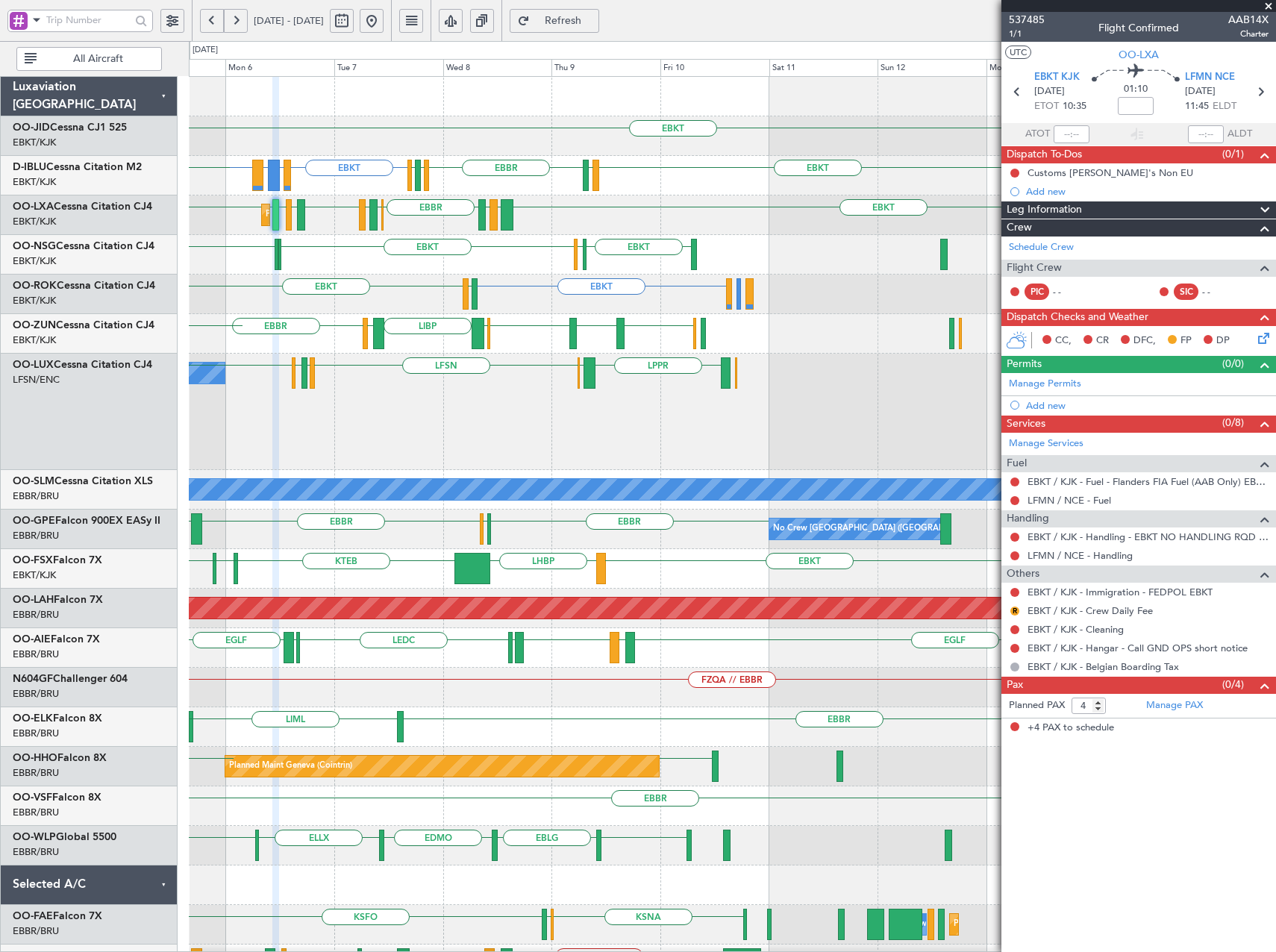
click at [292, 433] on div "EBKT LFPB LIPR LIML EBKT EBKT EBKT EICK or EBKT LEMD or EBKT EBKT LSGS EBBR EGG…" at bounding box center [731, 609] width 1086 height 1065
